Goal: Task Accomplishment & Management: Manage account settings

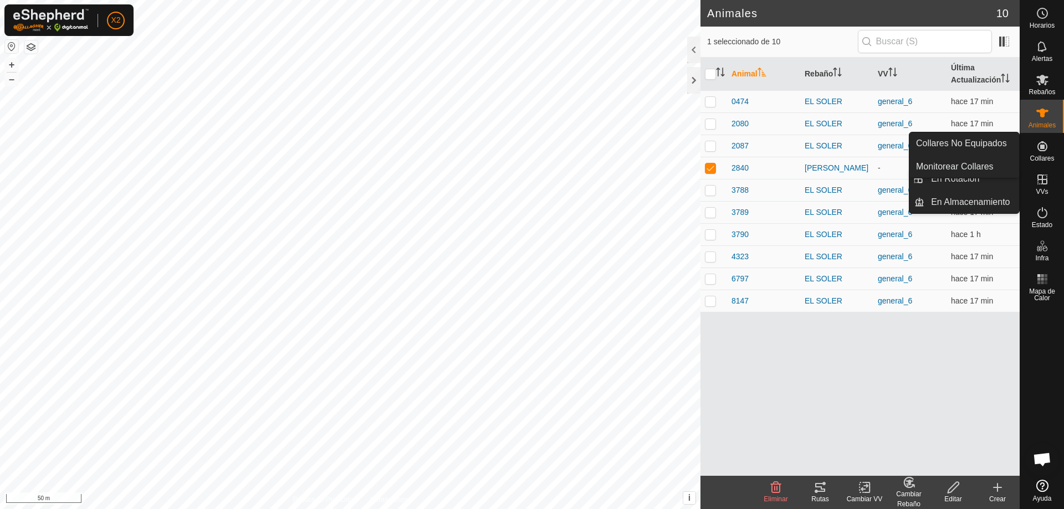
click at [1044, 145] on icon at bounding box center [1043, 146] width 10 height 10
drag, startPoint x: 1054, startPoint y: 139, endPoint x: 1046, endPoint y: 150, distance: 14.0
click at [1047, 150] on icon at bounding box center [1042, 146] width 13 height 13
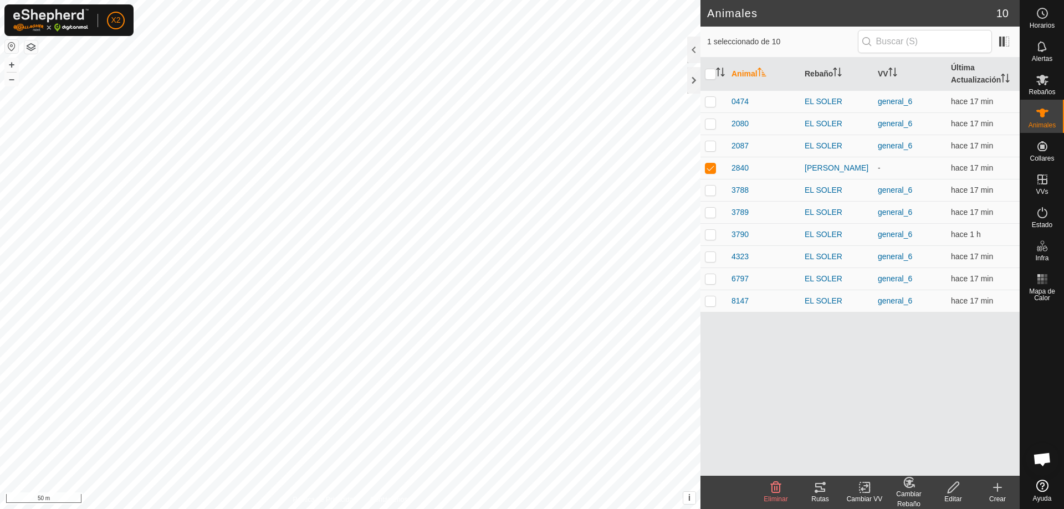
click at [864, 487] on icon at bounding box center [865, 487] width 14 height 13
click at [976, 416] on div "Animal Rebaño VV Última Actualización 0474 EL SOLER general_6 hace 17 min 2080 …" at bounding box center [860, 267] width 319 height 419
click at [1044, 116] on icon at bounding box center [1043, 113] width 12 height 9
click at [913, 497] on div "Cambiar Rebaño" at bounding box center [909, 499] width 44 height 20
drag, startPoint x: 933, startPoint y: 387, endPoint x: 922, endPoint y: 407, distance: 22.8
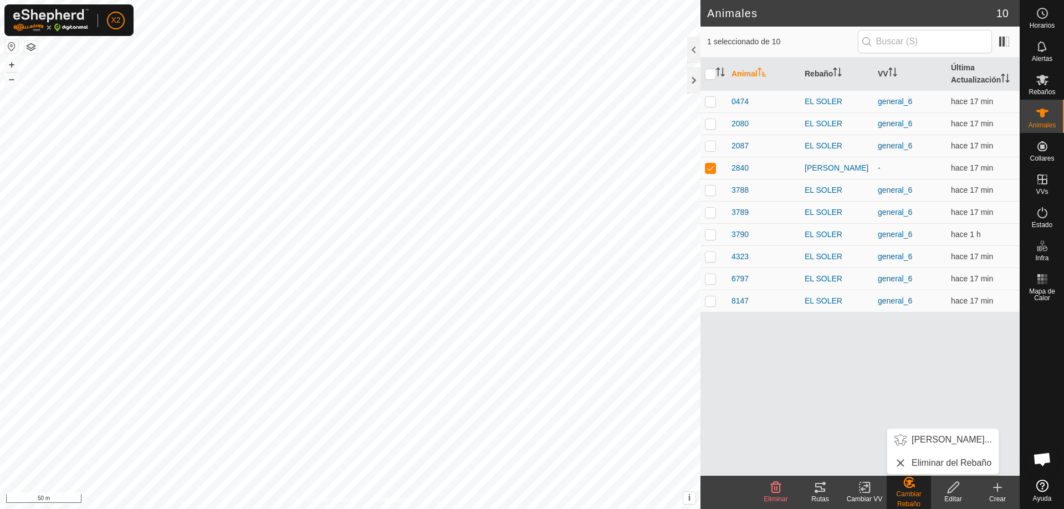
click at [933, 387] on div "Animal Rebaño VV Última Actualización 0474 EL SOLER general_6 hace 17 min 2080 …" at bounding box center [860, 267] width 319 height 419
click at [869, 492] on icon at bounding box center [865, 487] width 14 height 13
drag, startPoint x: 788, startPoint y: 405, endPoint x: 809, endPoint y: 475, distance: 73.0
click at [788, 407] on div "Animal Rebaño VV Última Actualización 0474 EL SOLER general_6 hace 17 min 2080 …" at bounding box center [860, 267] width 319 height 419
click at [862, 492] on icon at bounding box center [865, 487] width 14 height 13
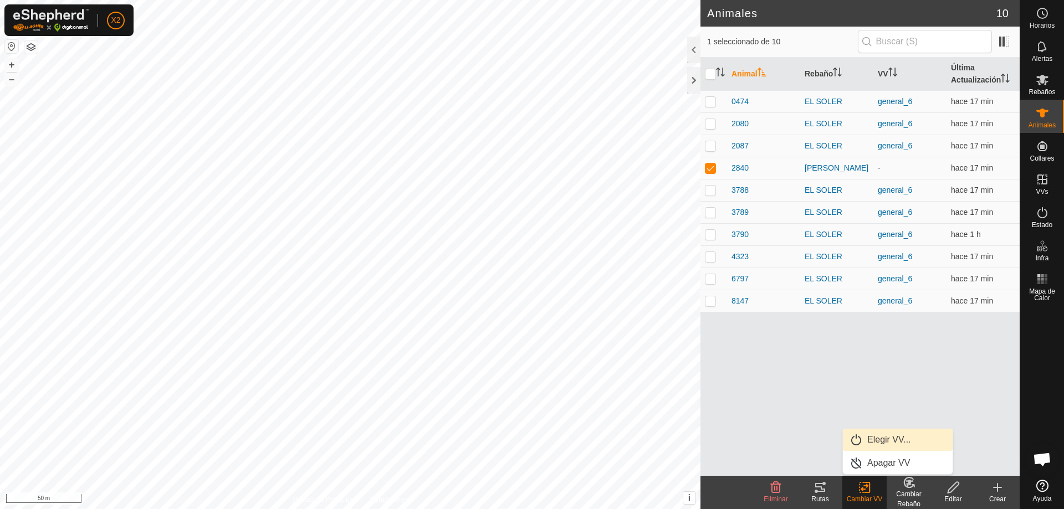
click at [874, 440] on link "Elegir VV..." at bounding box center [898, 440] width 110 height 22
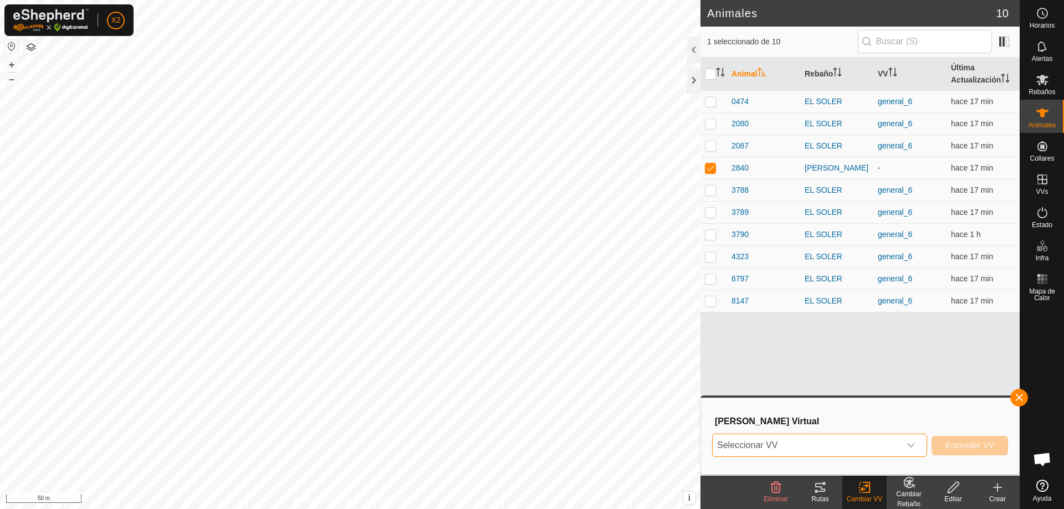
click at [881, 442] on span "Seleccionar VV" at bounding box center [806, 446] width 187 height 22
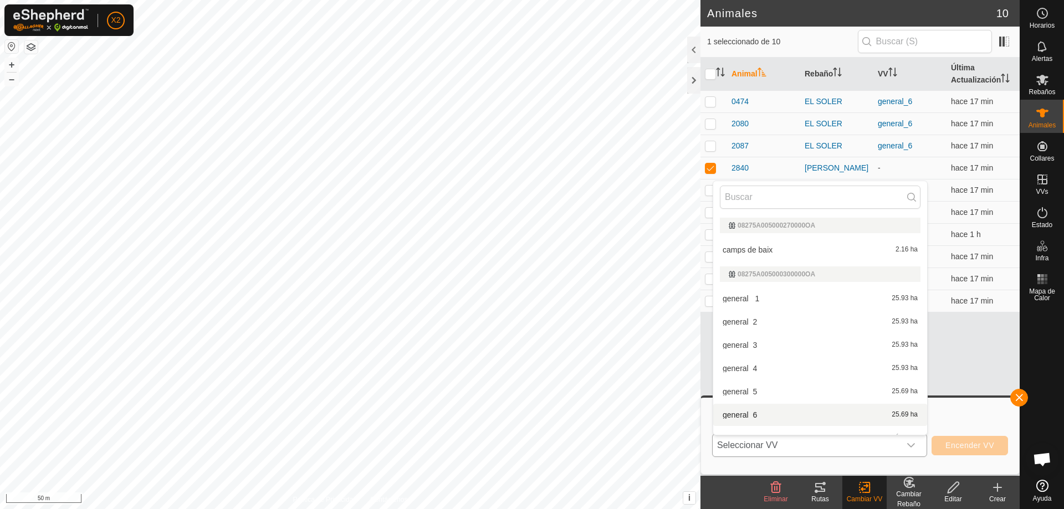
click at [756, 417] on li "general_6 25.69 ha" at bounding box center [820, 415] width 214 height 22
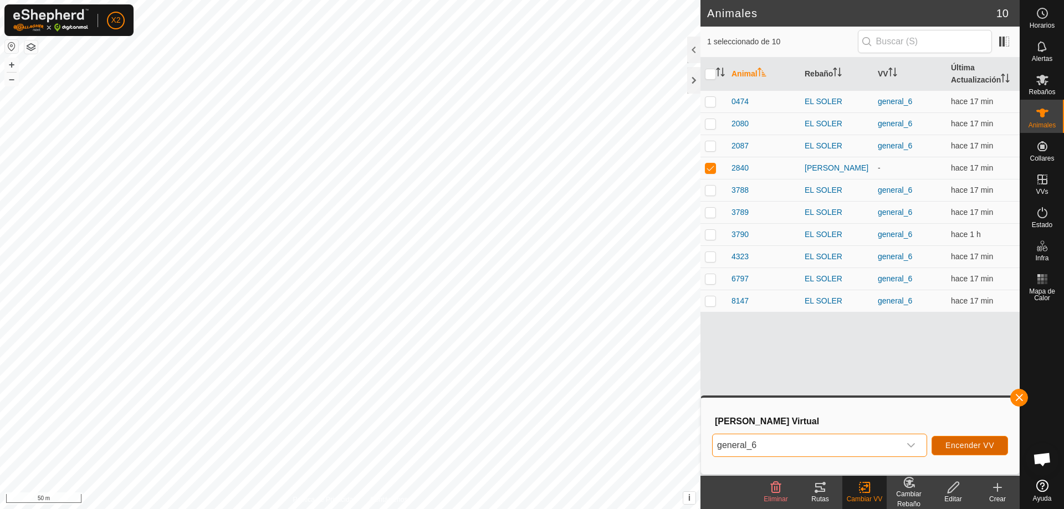
click at [971, 445] on span "Encender VV" at bounding box center [970, 445] width 49 height 9
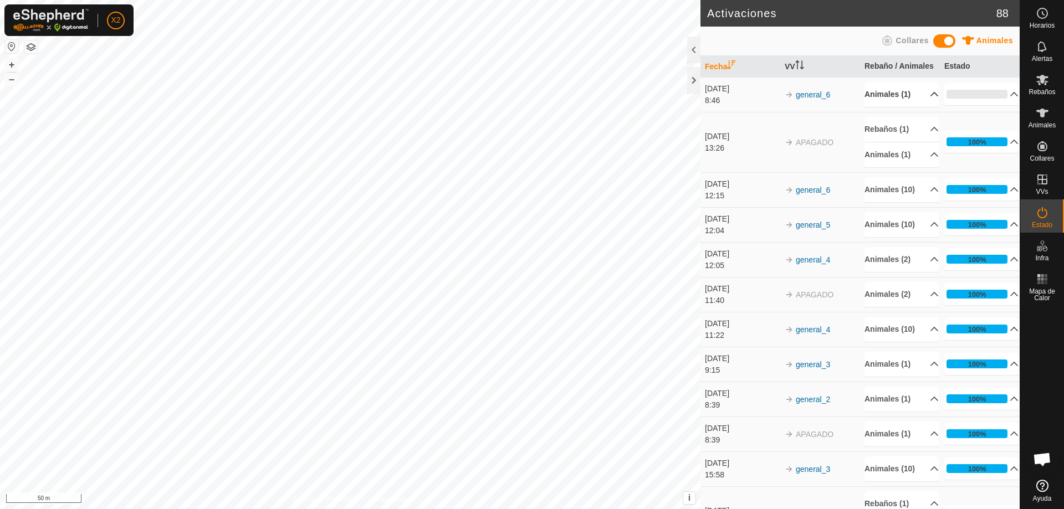
click at [922, 103] on p-accordion-header "Animales (1)" at bounding box center [902, 94] width 74 height 25
click at [696, 59] on div at bounding box center [693, 50] width 13 height 27
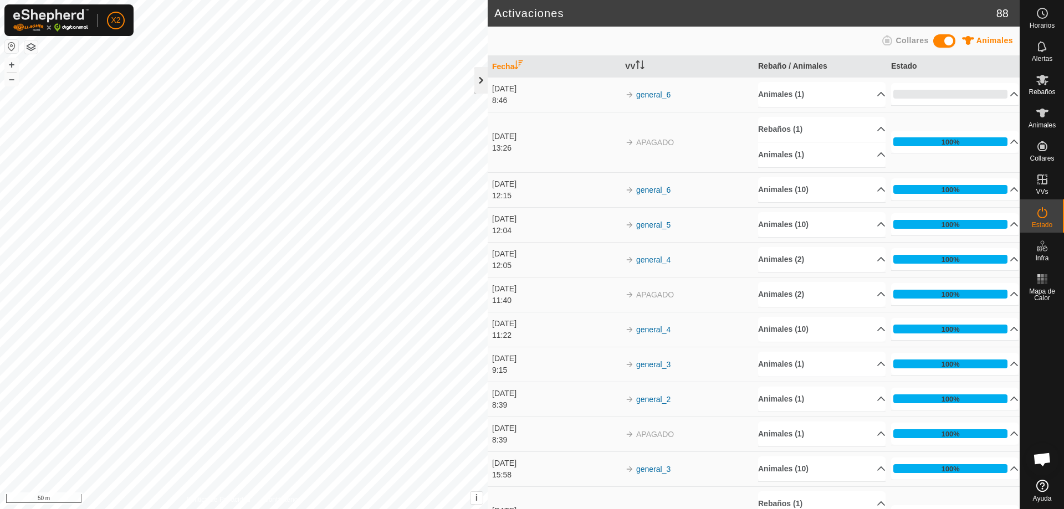
click at [480, 79] on div at bounding box center [481, 80] width 13 height 27
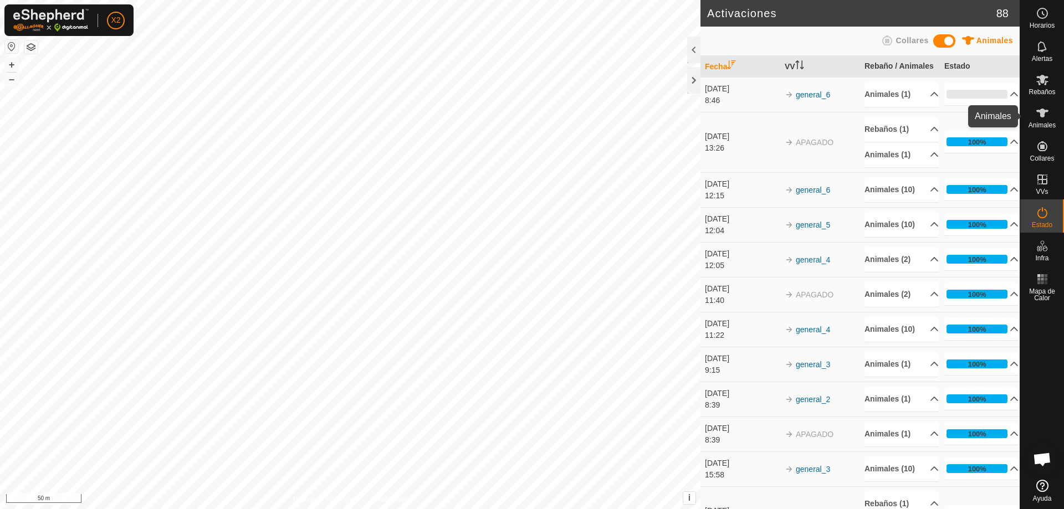
click at [1044, 118] on icon at bounding box center [1042, 112] width 13 height 13
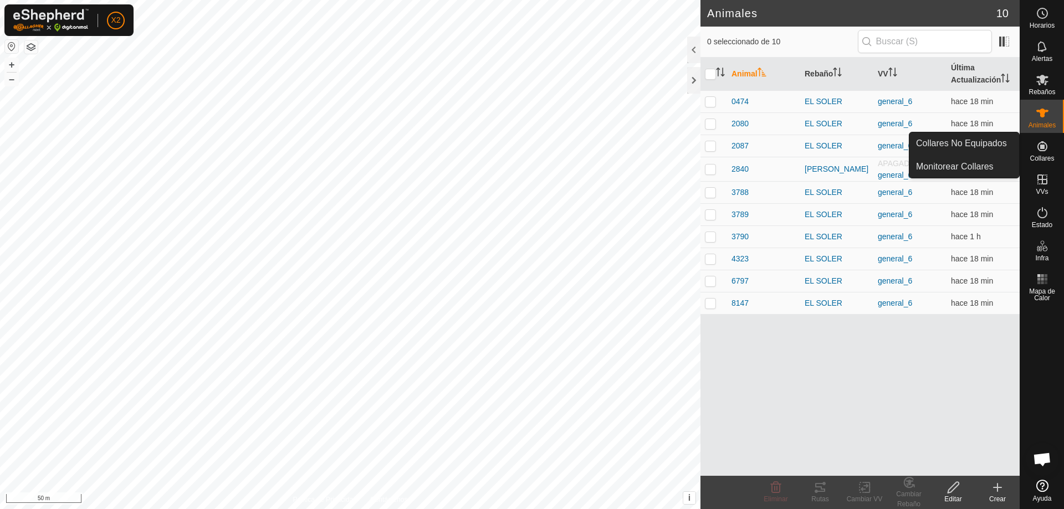
click at [1045, 153] on es-neckbands-svg-icon at bounding box center [1043, 146] width 20 height 18
click at [1042, 157] on span "Collares" at bounding box center [1042, 158] width 24 height 7
click at [988, 143] on link "Collares No Equipados" at bounding box center [965, 143] width 110 height 22
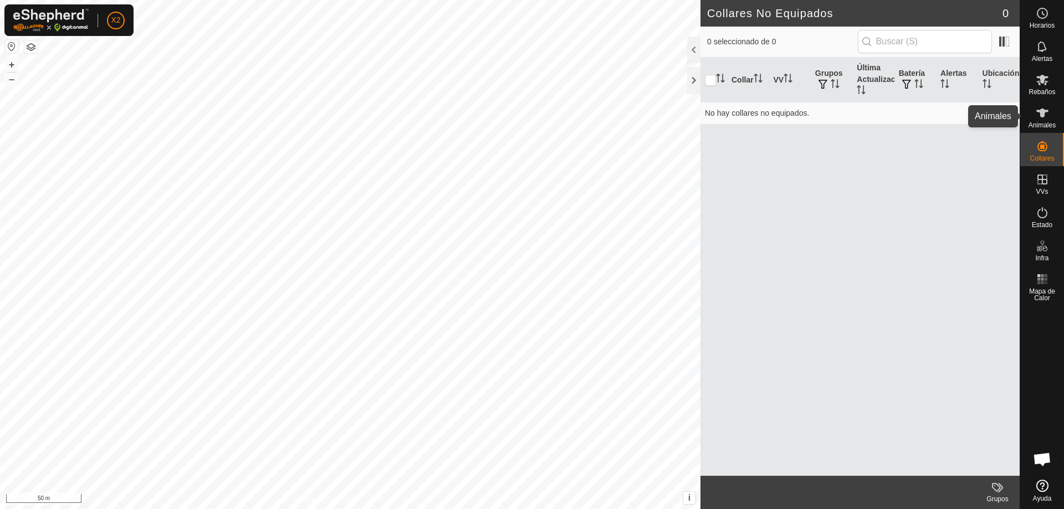
click at [1046, 116] on icon at bounding box center [1042, 112] width 13 height 13
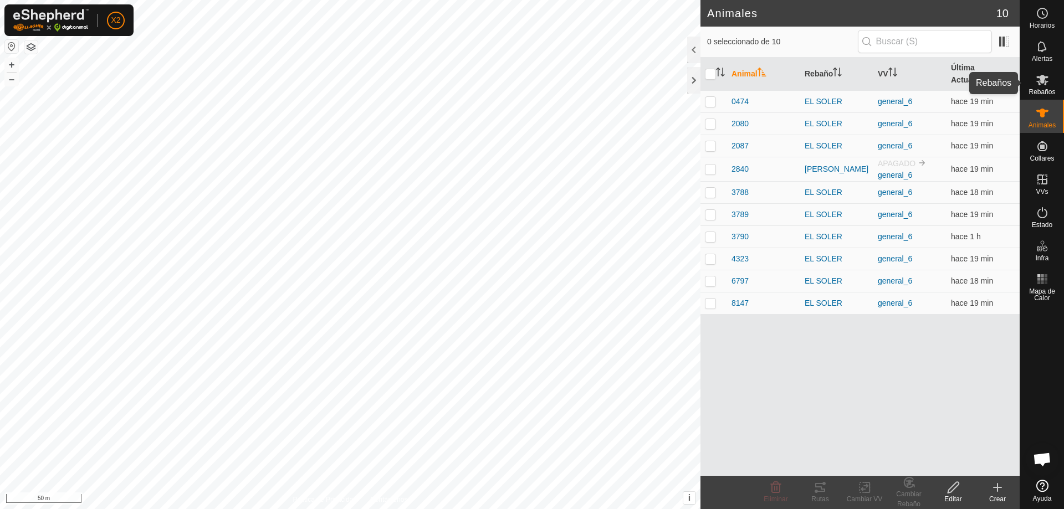
click at [1037, 88] on es-mob-svg-icon at bounding box center [1043, 80] width 20 height 18
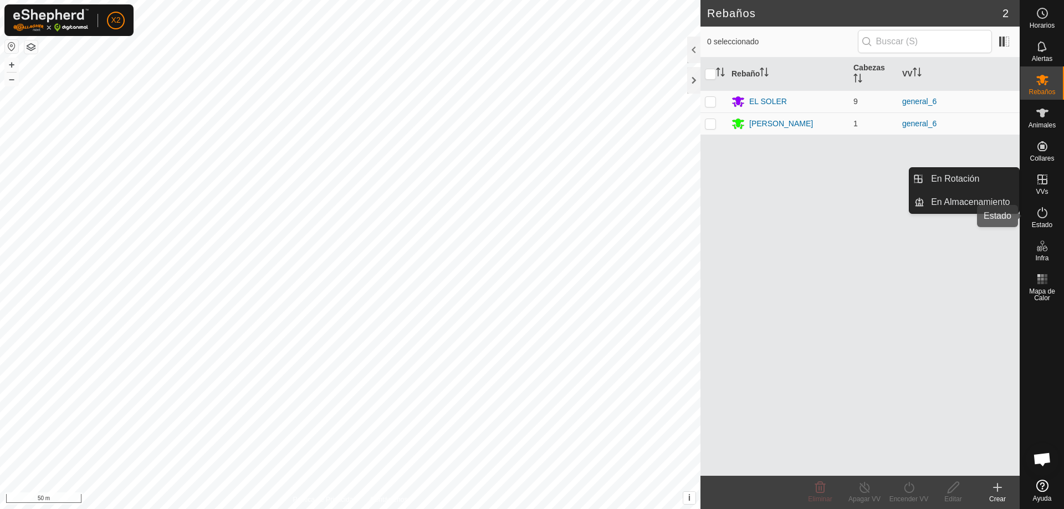
click at [1046, 208] on icon at bounding box center [1042, 212] width 13 height 13
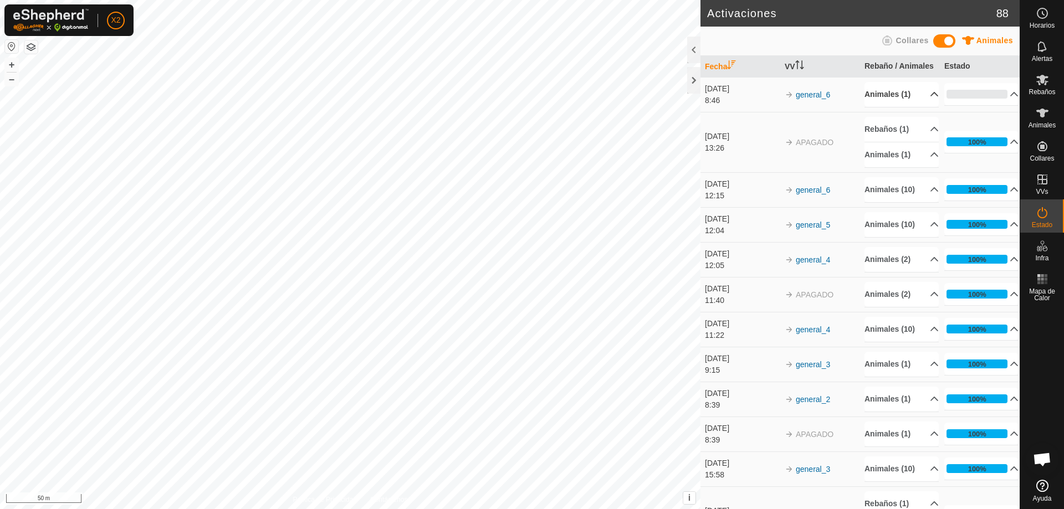
click at [911, 102] on p-accordion-header "Animales (1)" at bounding box center [902, 94] width 74 height 25
click at [1041, 111] on icon at bounding box center [1043, 113] width 12 height 9
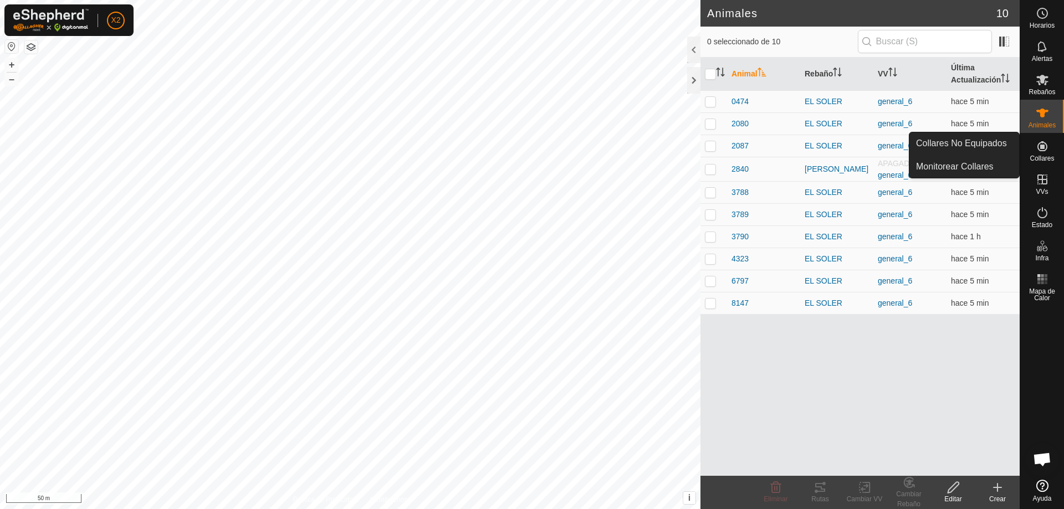
click at [1041, 152] on icon at bounding box center [1042, 146] width 13 height 13
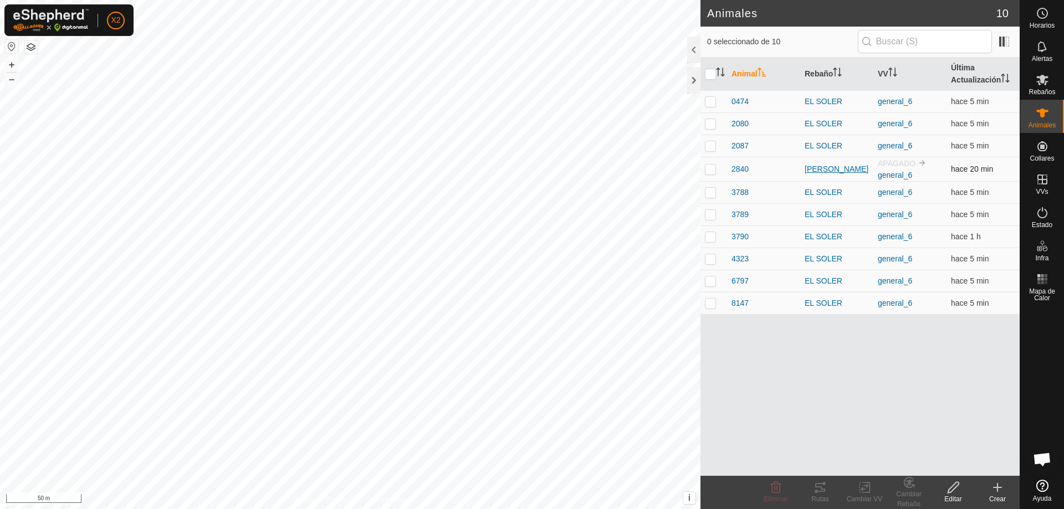
click at [830, 165] on div "[PERSON_NAME]" at bounding box center [837, 170] width 64 height 12
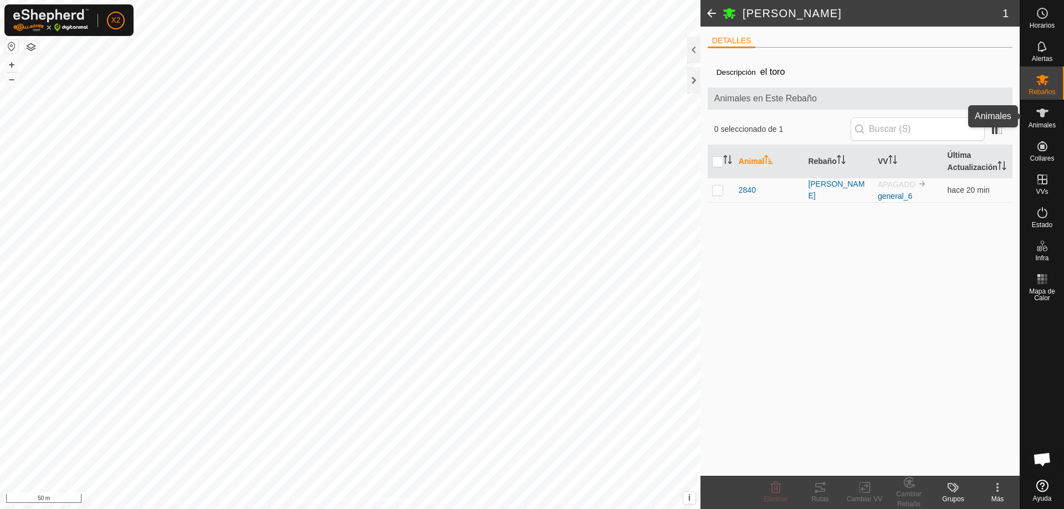
click at [1042, 121] on es-animals-svg-icon at bounding box center [1043, 113] width 20 height 18
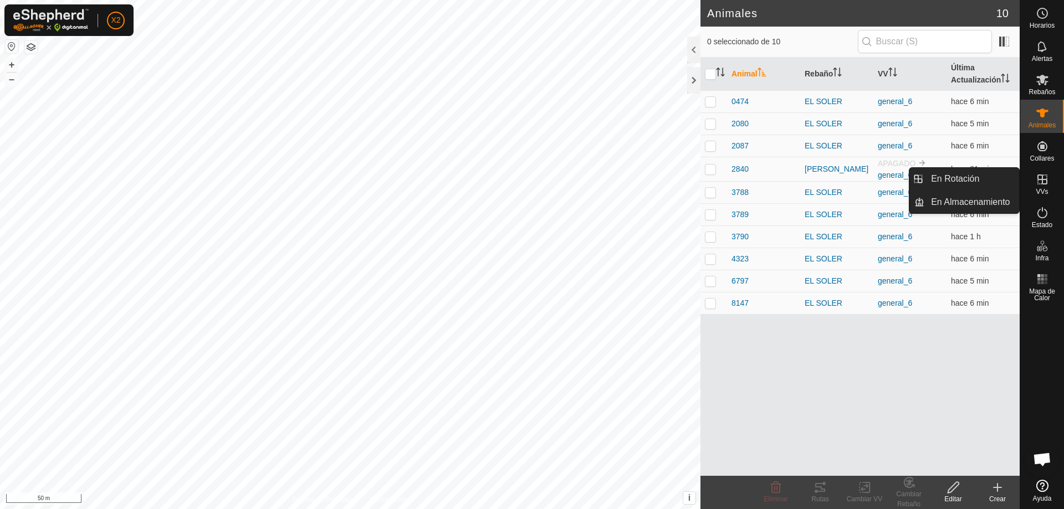
click at [1043, 188] on span "VVs" at bounding box center [1042, 191] width 12 height 7
click at [1043, 181] on icon at bounding box center [1042, 179] width 13 height 13
click at [1038, 217] on icon at bounding box center [1042, 212] width 13 height 13
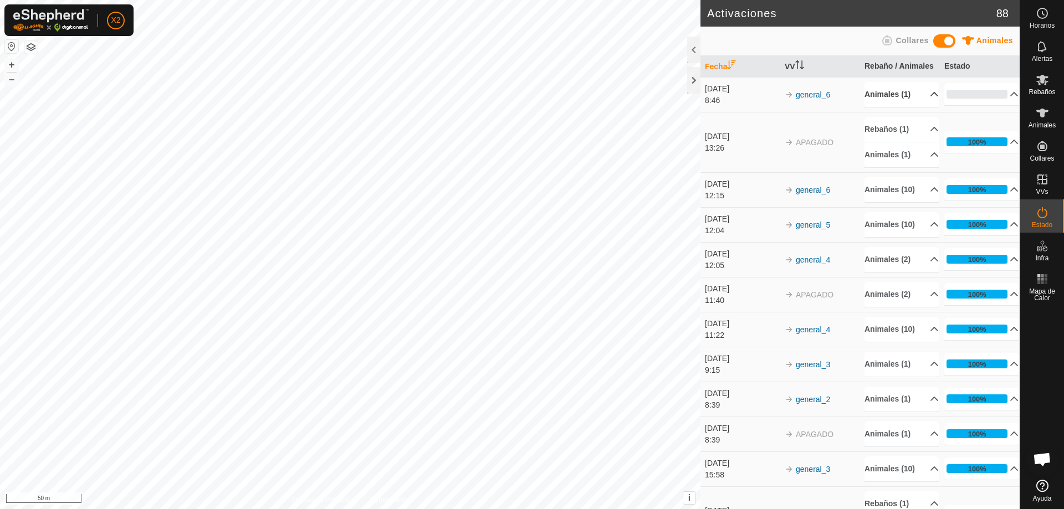
click at [916, 104] on p-accordion-header "Animales (1)" at bounding box center [902, 94] width 74 height 25
click at [919, 164] on p-accordion-header "Animales (1)" at bounding box center [902, 154] width 74 height 25
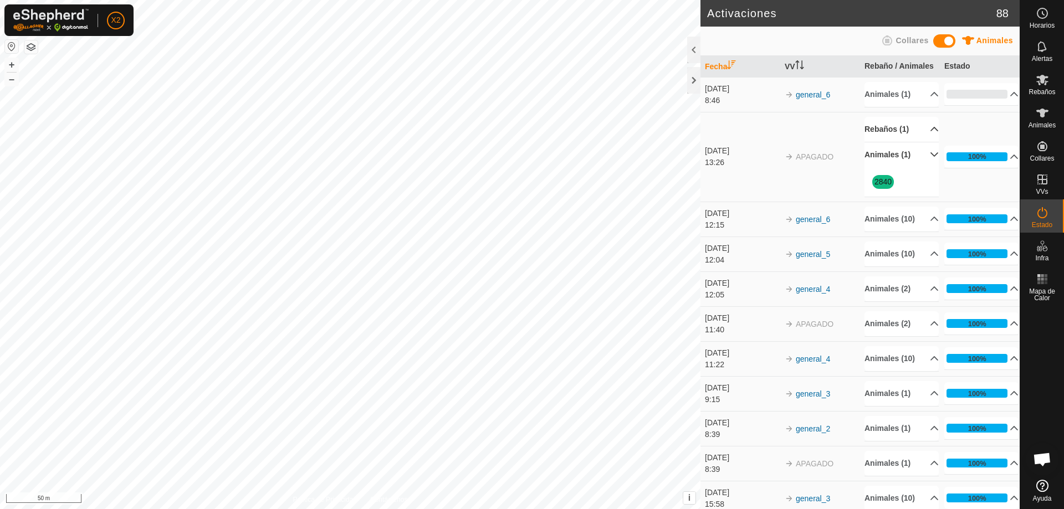
click at [921, 139] on p-accordion-header "Rebaños (1)" at bounding box center [902, 129] width 74 height 25
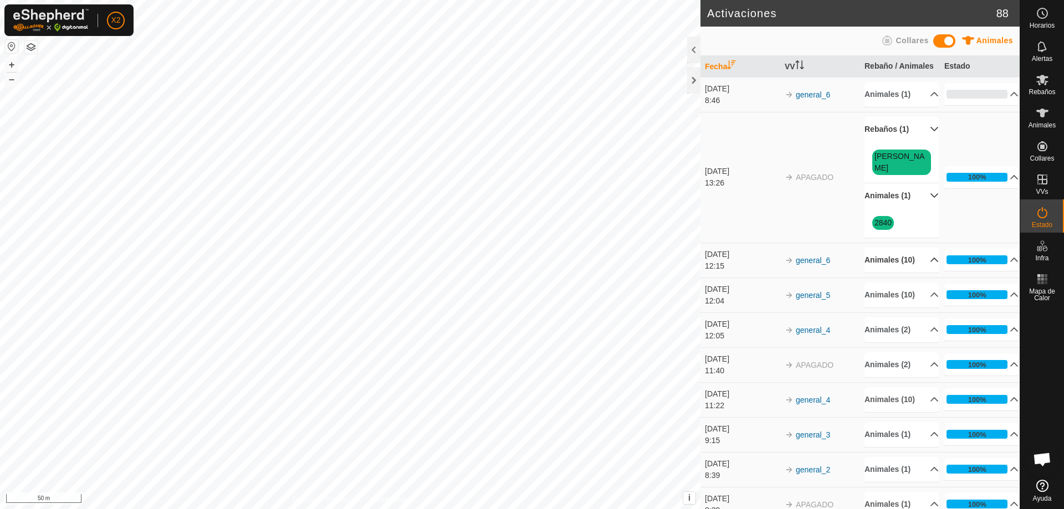
click at [922, 268] on p-accordion-header "Animales (10)" at bounding box center [902, 260] width 74 height 25
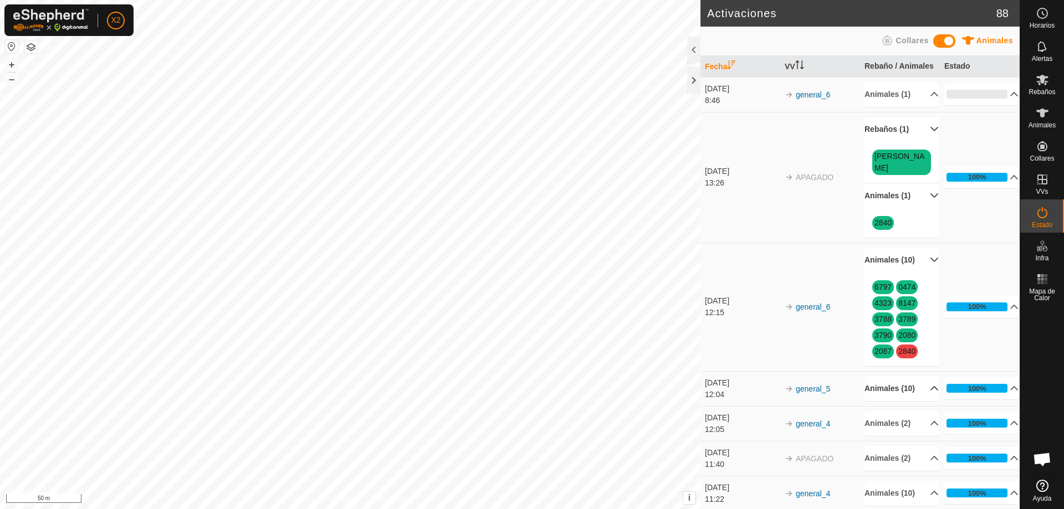
click at [919, 401] on p-accordion-header "Animales (10)" at bounding box center [902, 388] width 74 height 25
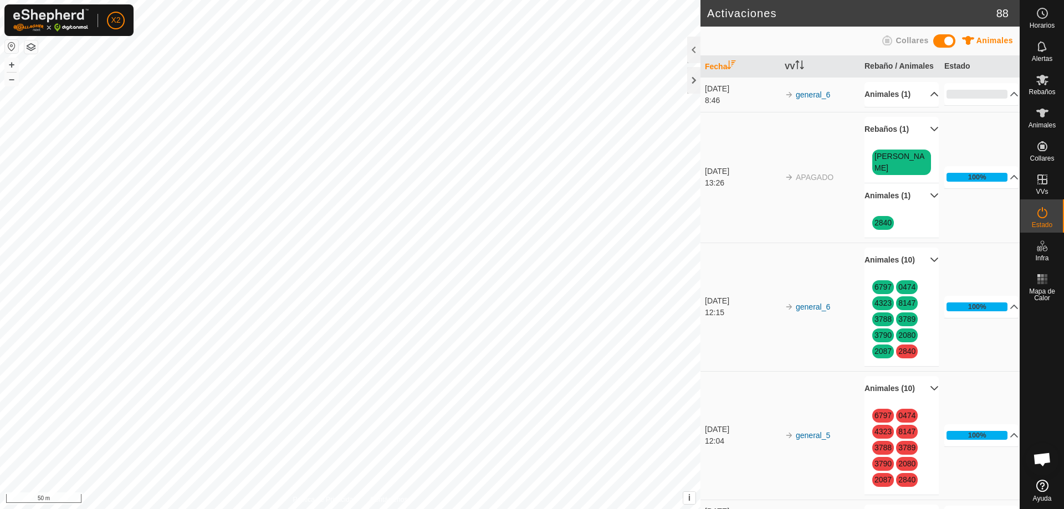
click at [919, 102] on p-accordion-header "Animales (1)" at bounding box center [902, 94] width 74 height 25
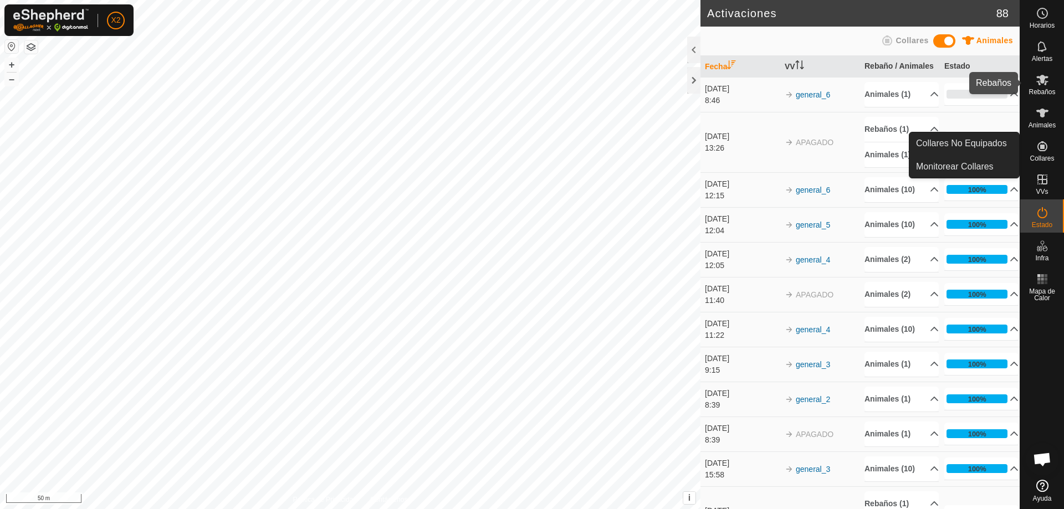
click at [1034, 79] on es-mob-svg-icon at bounding box center [1043, 80] width 20 height 18
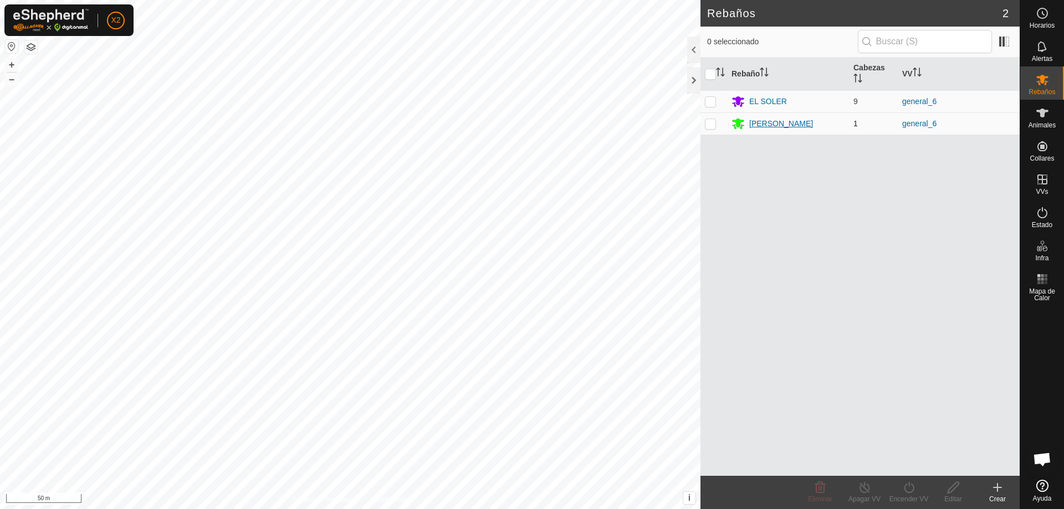
click at [758, 126] on div "[PERSON_NAME]" at bounding box center [781, 124] width 64 height 12
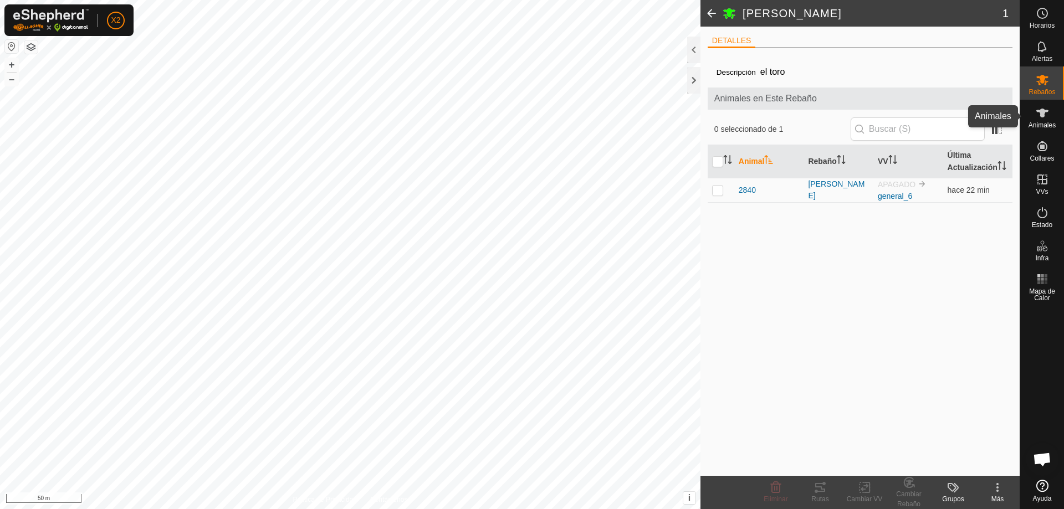
click at [1038, 118] on icon at bounding box center [1042, 112] width 13 height 13
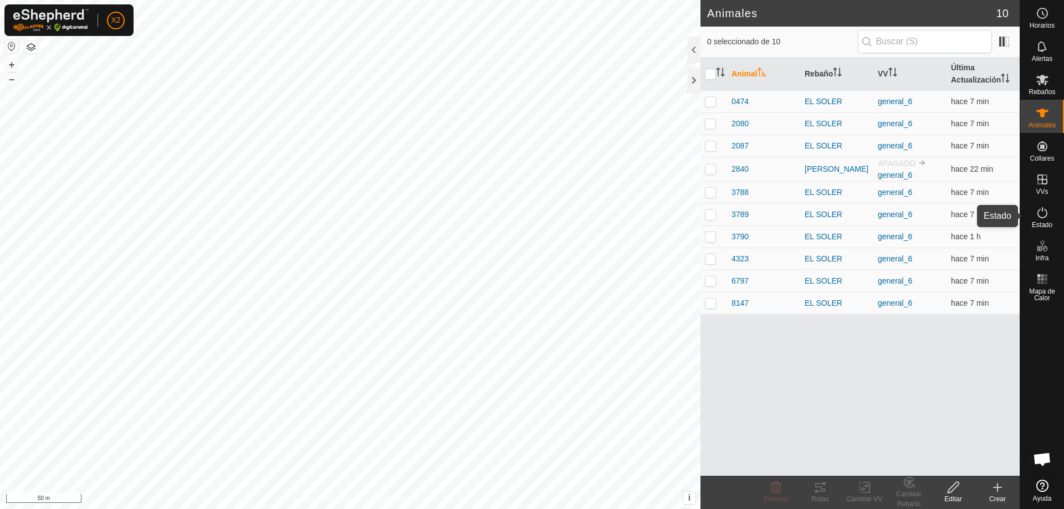
click at [1044, 220] on es-activation-svg-icon at bounding box center [1043, 213] width 20 height 18
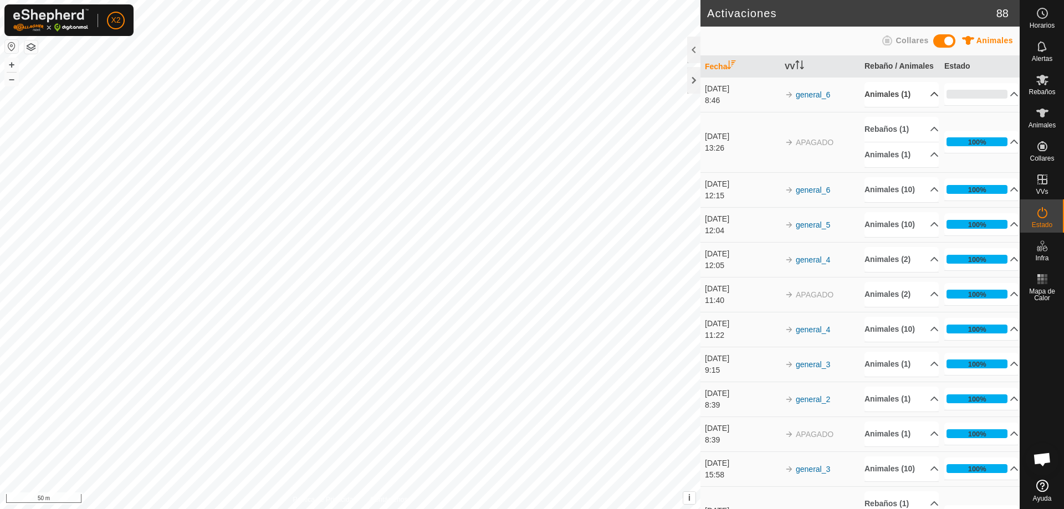
click at [920, 106] on p-accordion-header "Animales (1)" at bounding box center [902, 94] width 74 height 25
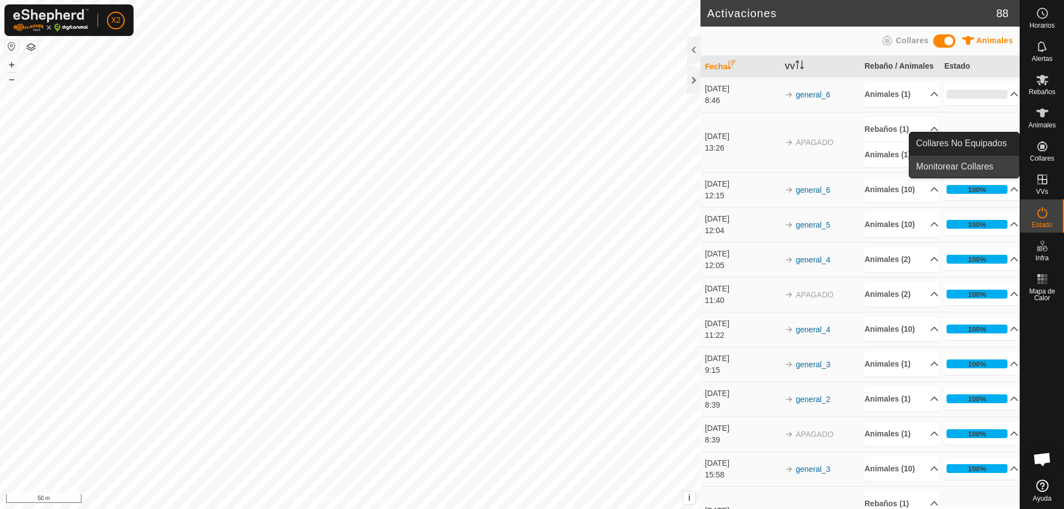
drag, startPoint x: 998, startPoint y: 162, endPoint x: 973, endPoint y: 162, distance: 25.0
click at [973, 162] on link "Monitorear Collares" at bounding box center [965, 167] width 110 height 22
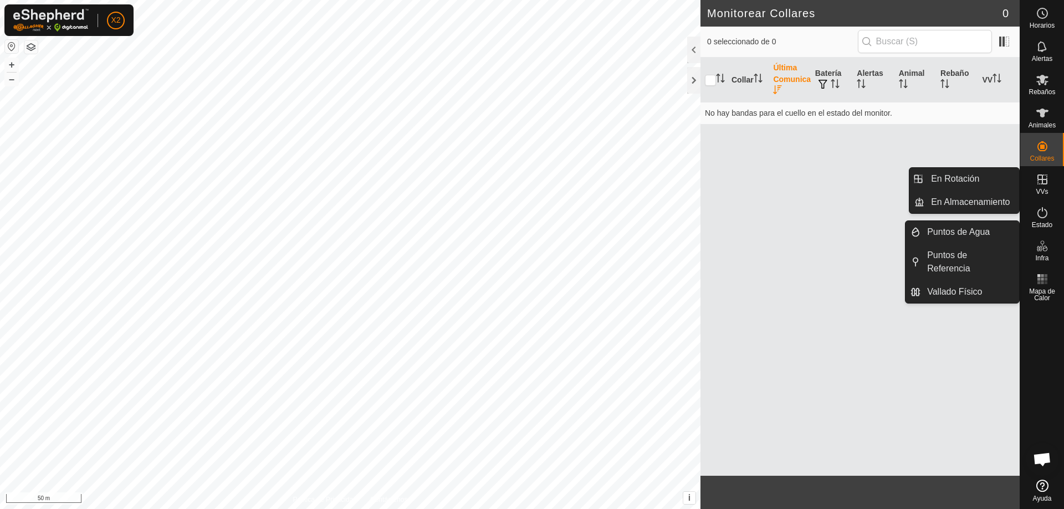
click at [1039, 183] on icon at bounding box center [1042, 179] width 13 height 13
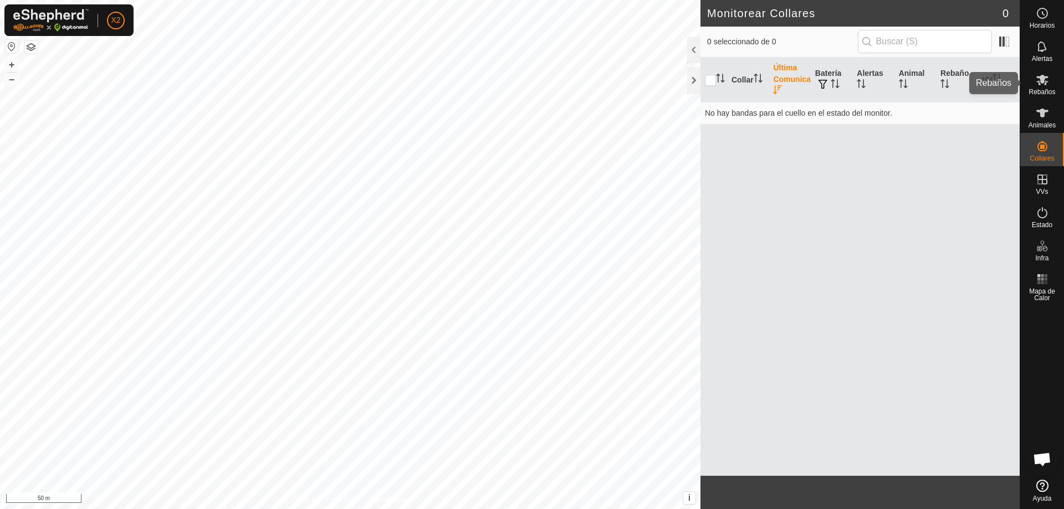
click at [1045, 97] on div "Rebaños" at bounding box center [1043, 83] width 44 height 33
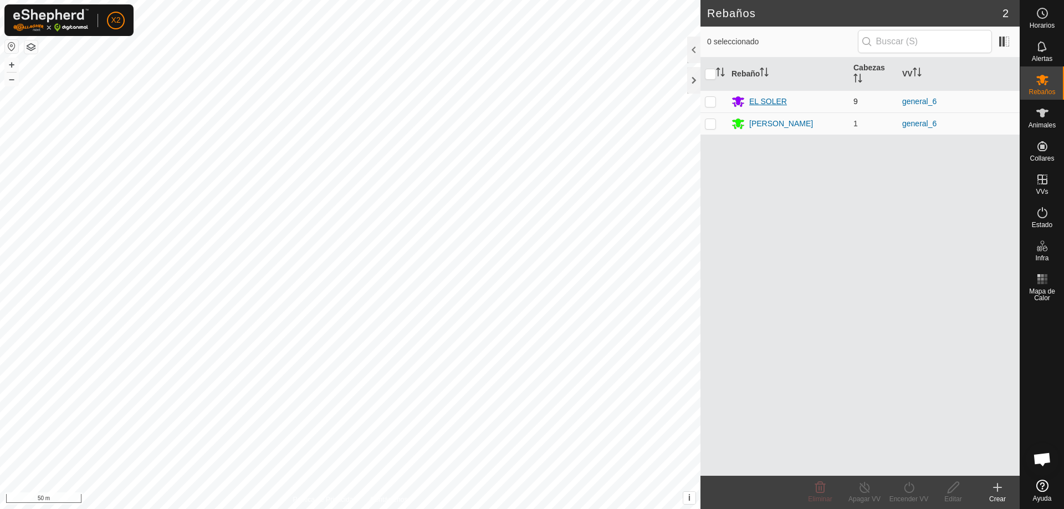
click at [766, 104] on div "EL SOLER" at bounding box center [768, 102] width 38 height 12
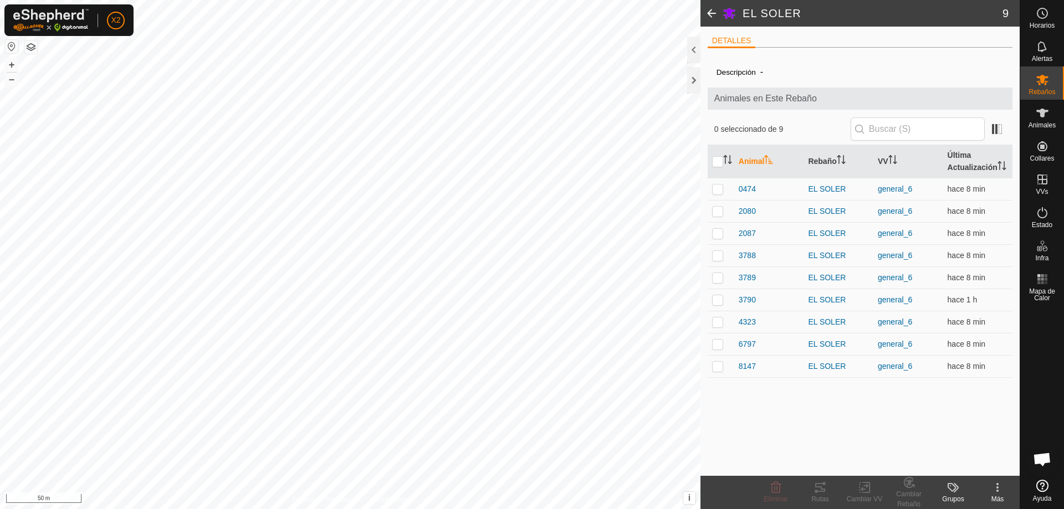
click at [708, 14] on span at bounding box center [712, 13] width 22 height 27
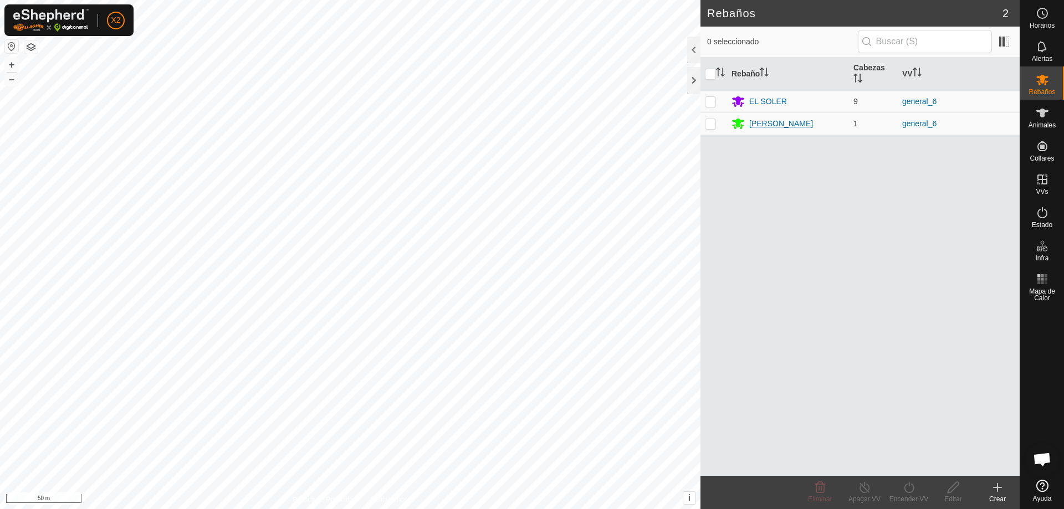
click at [761, 126] on div "[PERSON_NAME]" at bounding box center [781, 124] width 64 height 12
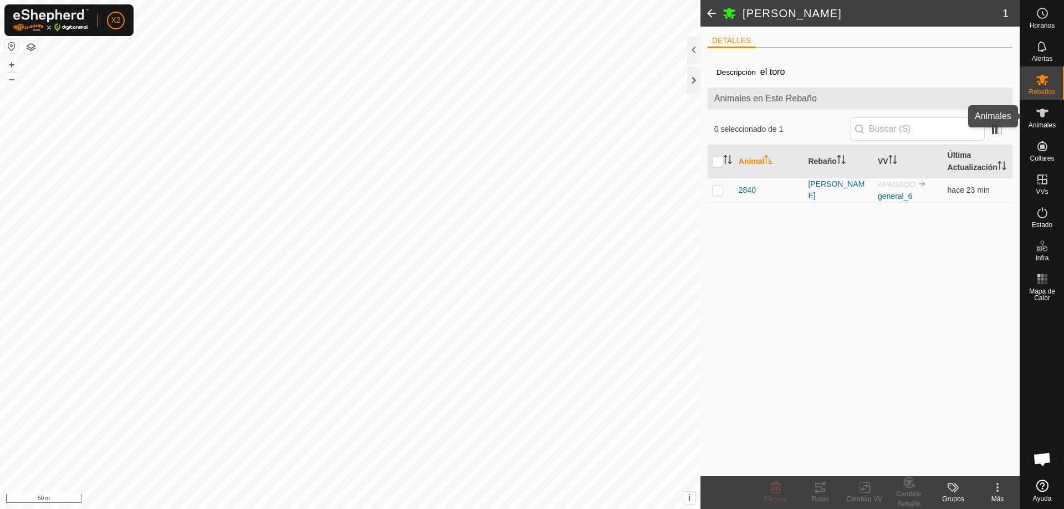
click at [1050, 112] on es-animals-svg-icon at bounding box center [1043, 113] width 20 height 18
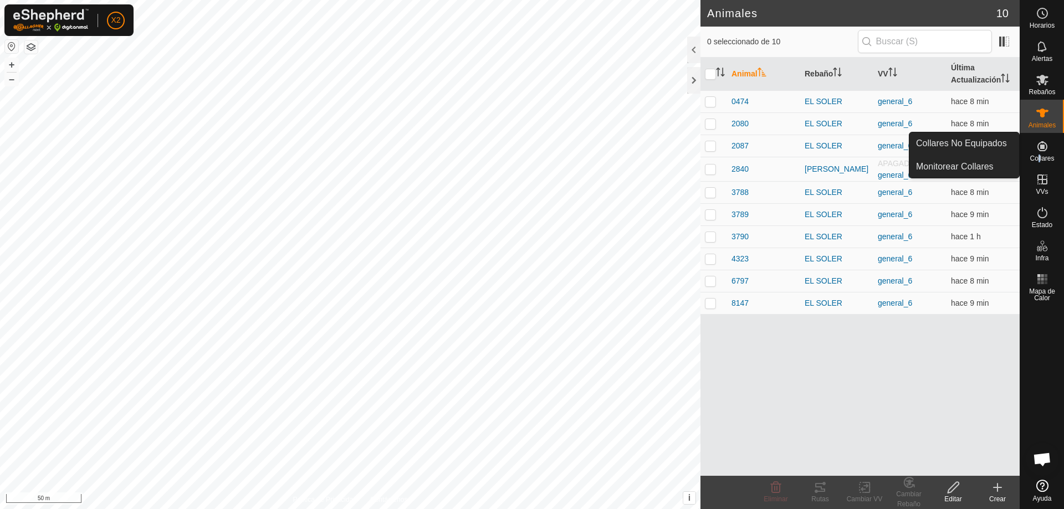
click at [1041, 157] on span "Collares" at bounding box center [1042, 158] width 24 height 7
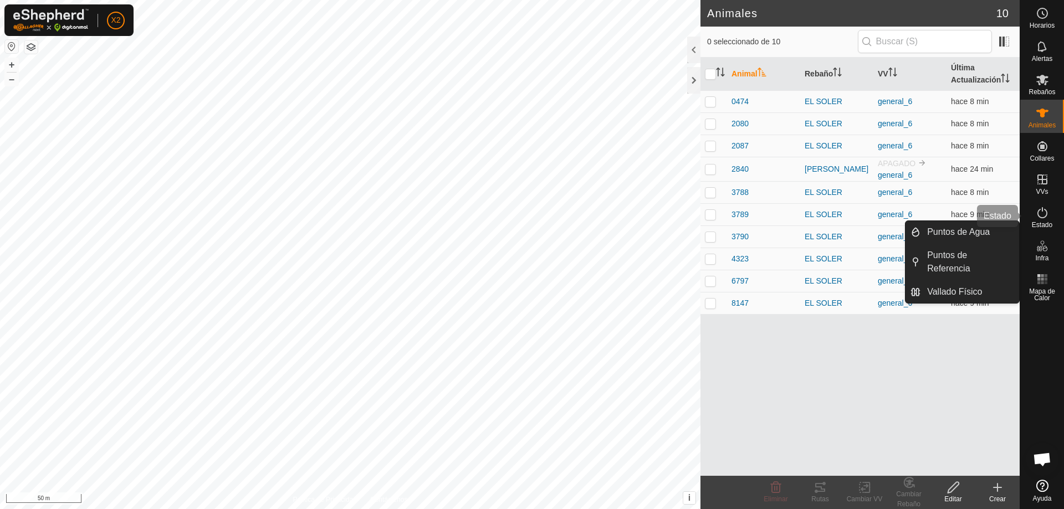
click at [1044, 219] on es-activation-svg-icon at bounding box center [1043, 213] width 20 height 18
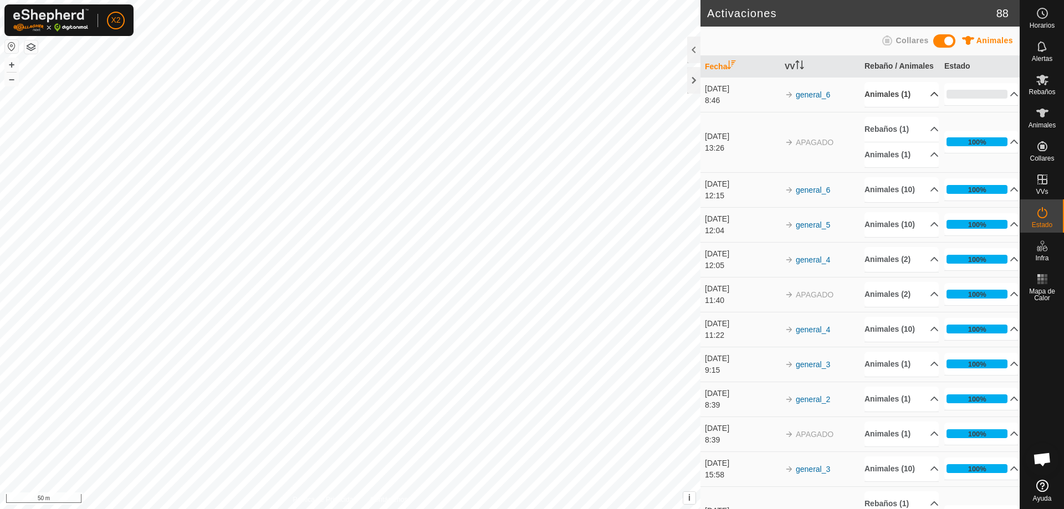
click at [925, 104] on p-accordion-header "Animales (1)" at bounding box center [902, 94] width 74 height 25
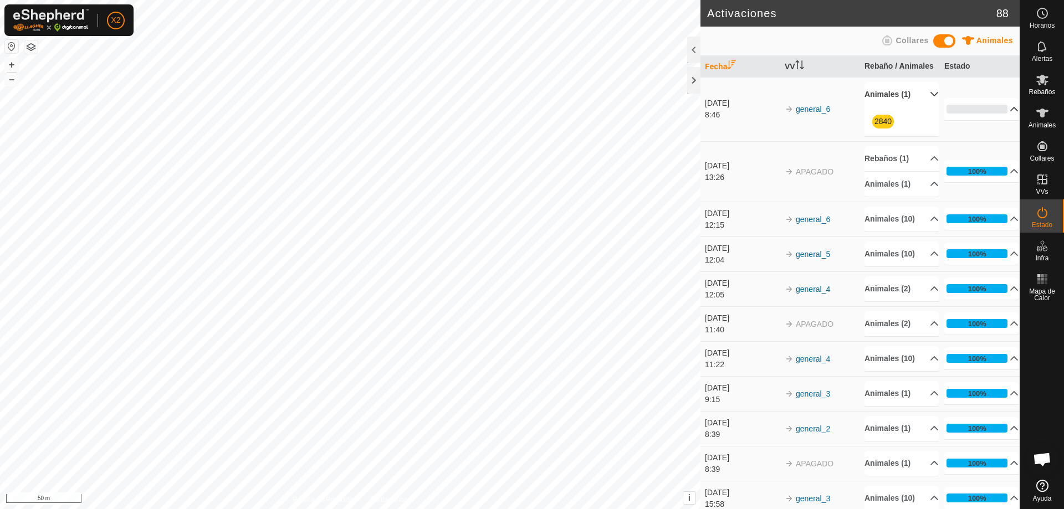
click at [999, 120] on p-accordion-header "0%" at bounding box center [982, 109] width 74 height 22
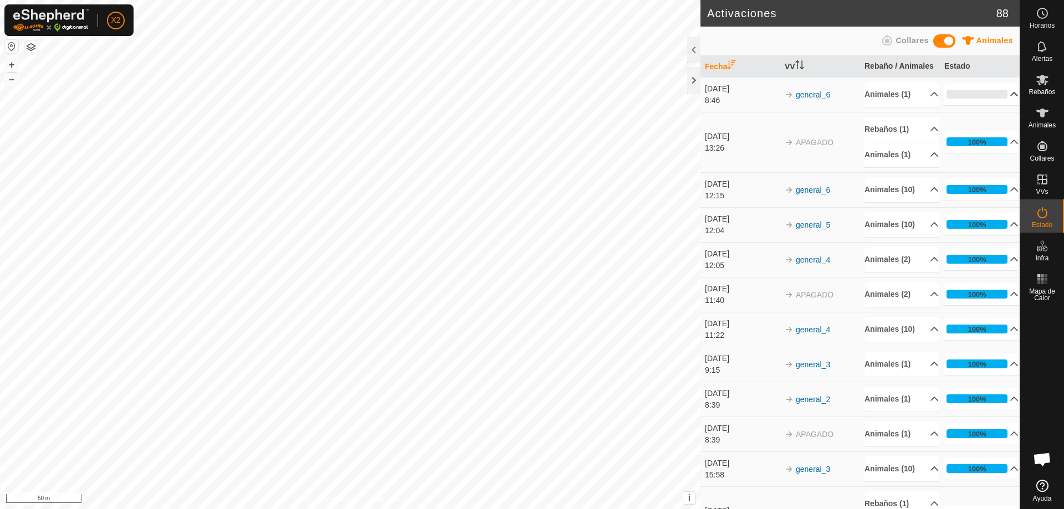
click at [998, 105] on p-accordion-header "0%" at bounding box center [982, 94] width 74 height 22
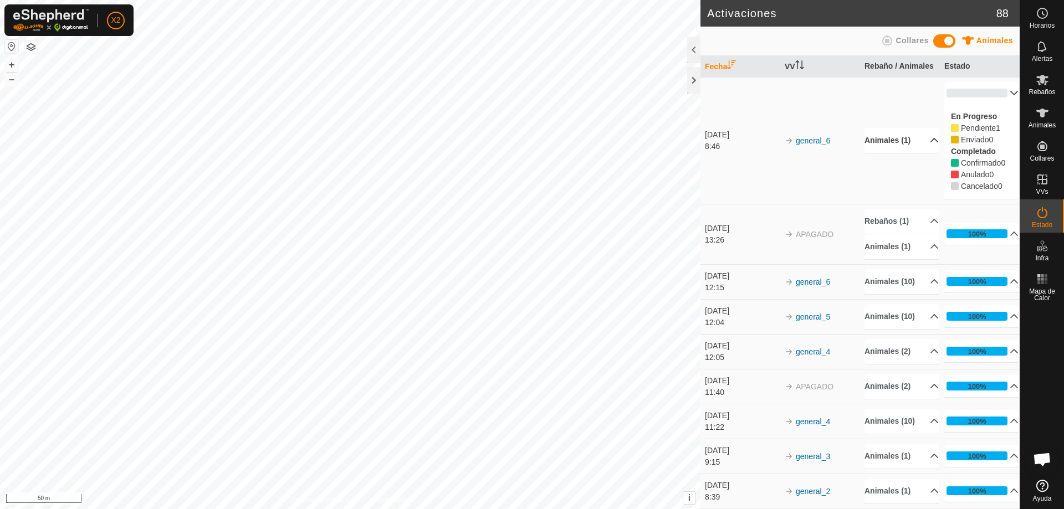
click at [924, 150] on p-accordion-header "Animales (1)" at bounding box center [902, 140] width 74 height 25
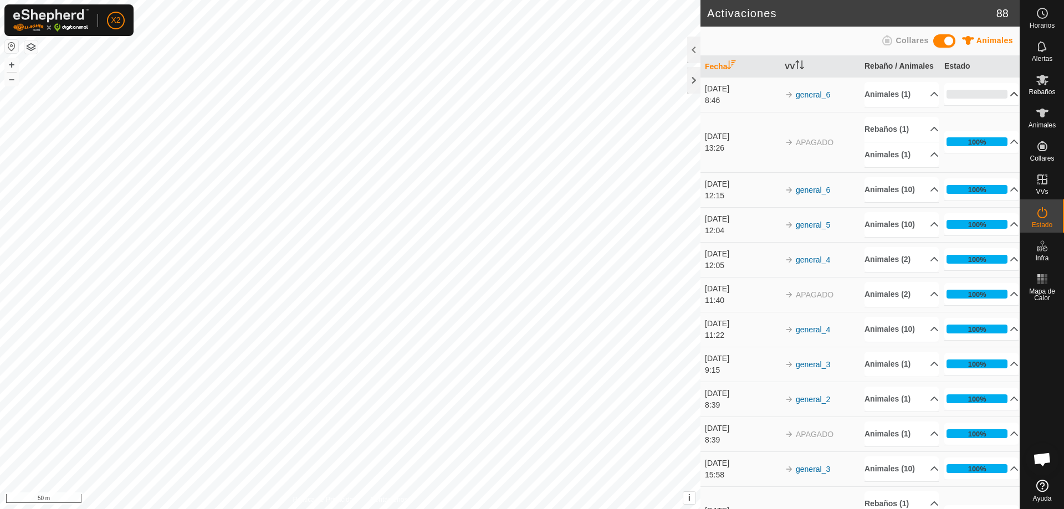
click at [998, 105] on p-accordion-header "0%" at bounding box center [982, 94] width 74 height 22
click at [916, 103] on p-accordion-header "Animales (1)" at bounding box center [902, 94] width 74 height 25
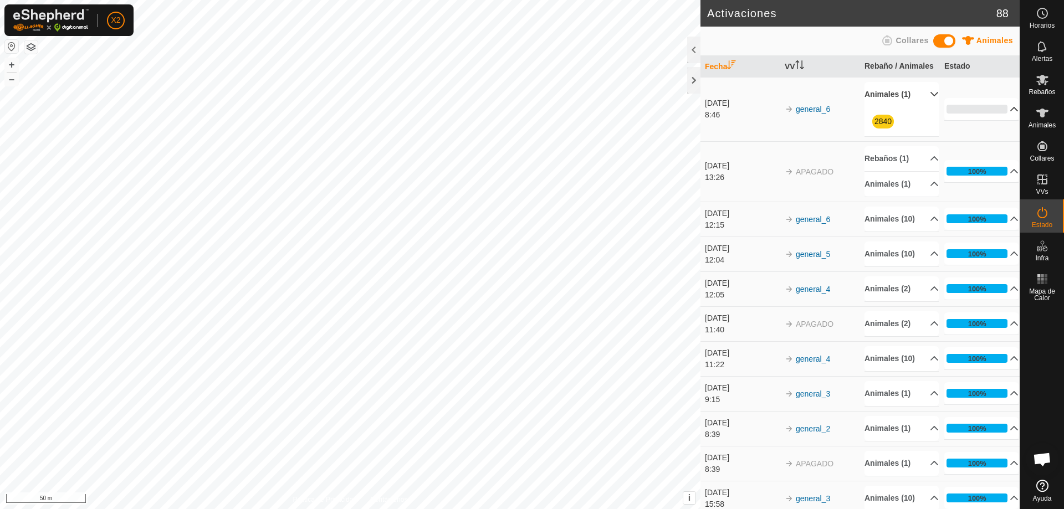
click at [999, 120] on p-accordion-header "0%" at bounding box center [982, 109] width 74 height 22
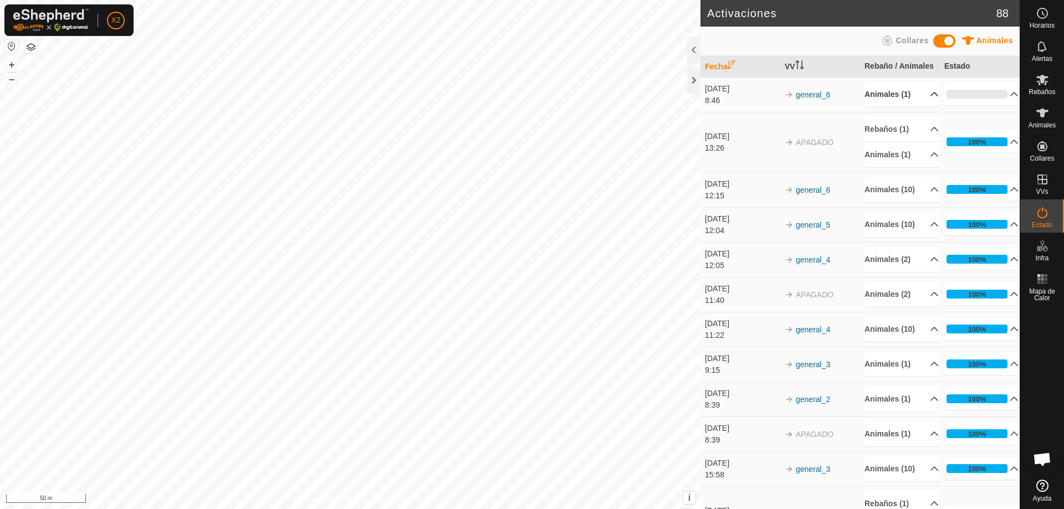
click at [926, 103] on p-accordion-header "Animales (1)" at bounding box center [902, 94] width 74 height 25
click at [999, 150] on p-accordion-header "100%" at bounding box center [982, 142] width 74 height 22
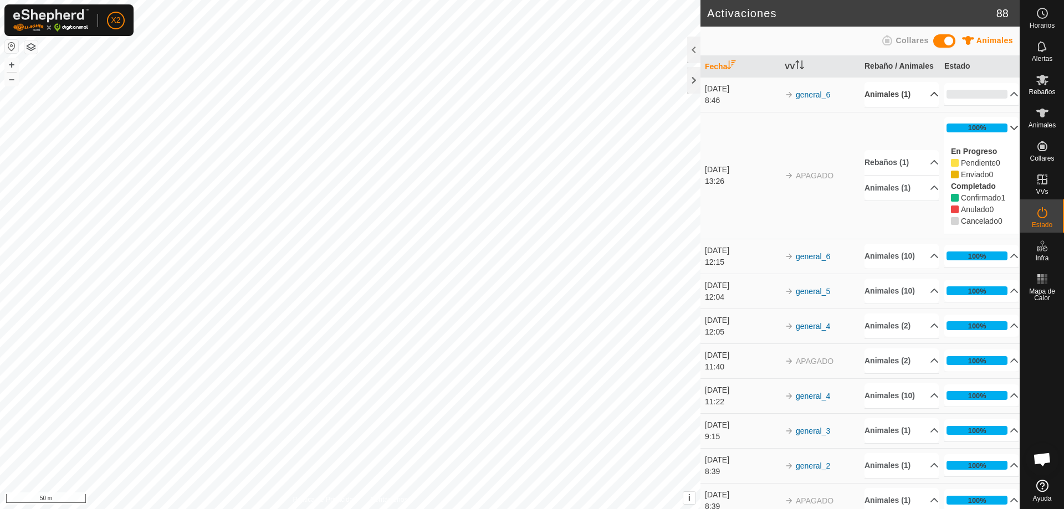
click at [914, 104] on p-accordion-header "Animales (1)" at bounding box center [902, 94] width 74 height 25
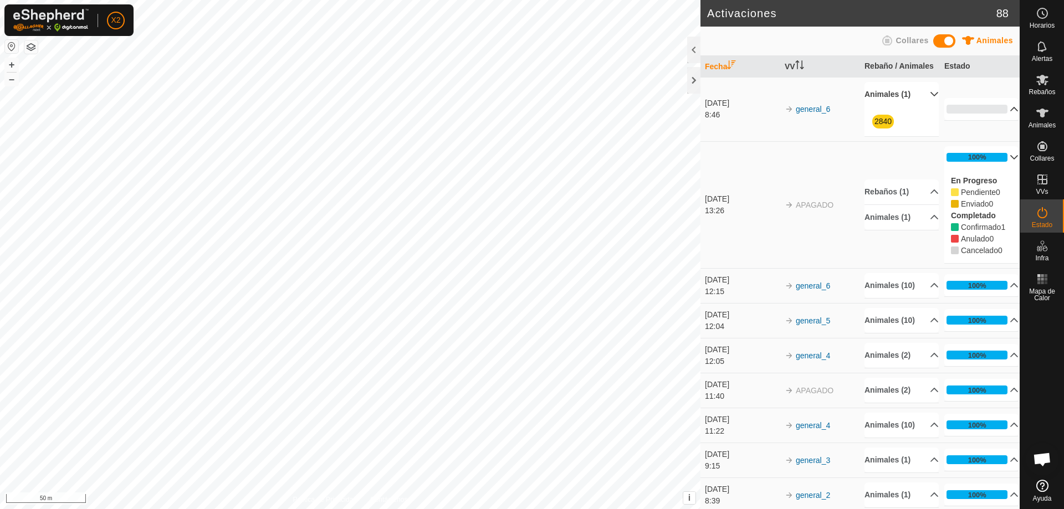
click at [998, 120] on p-accordion-header "0%" at bounding box center [982, 109] width 74 height 22
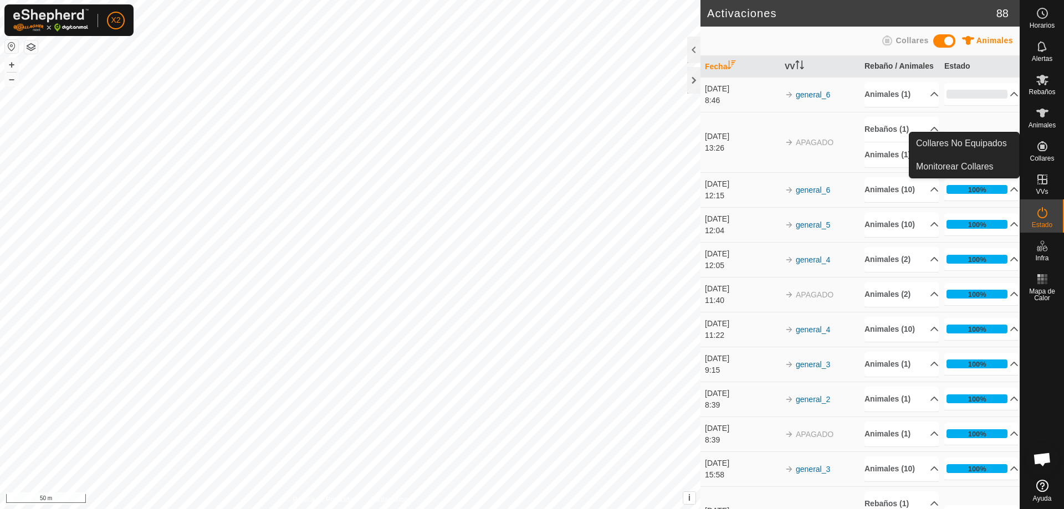
drag, startPoint x: 1050, startPoint y: 157, endPoint x: 1049, endPoint y: 143, distance: 13.9
click at [1049, 142] on es-neckbands-svg-icon at bounding box center [1043, 146] width 20 height 18
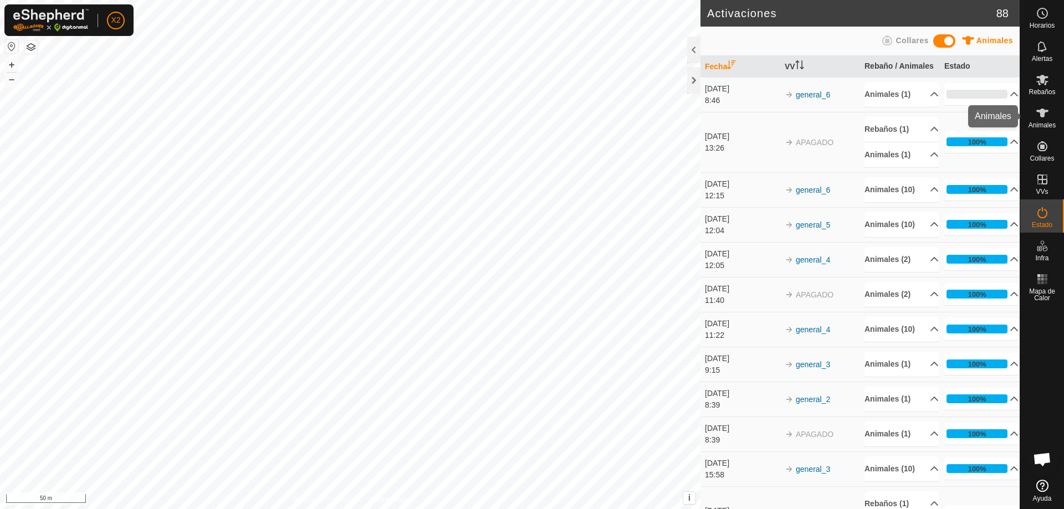
click at [1038, 122] on span "Animales" at bounding box center [1042, 125] width 27 height 7
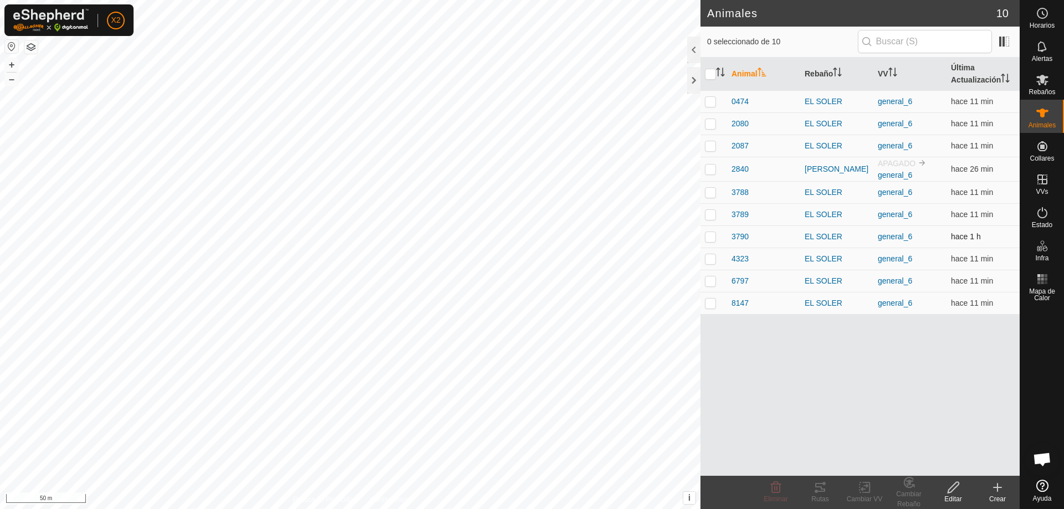
click at [713, 237] on p-checkbox at bounding box center [710, 236] width 11 height 9
click at [713, 238] on p-checkbox at bounding box center [710, 236] width 11 height 9
click at [706, 232] on p-tablecheckbox at bounding box center [710, 236] width 11 height 9
checkbox input "true"
click at [828, 491] on tracks-svg-icon at bounding box center [820, 487] width 44 height 13
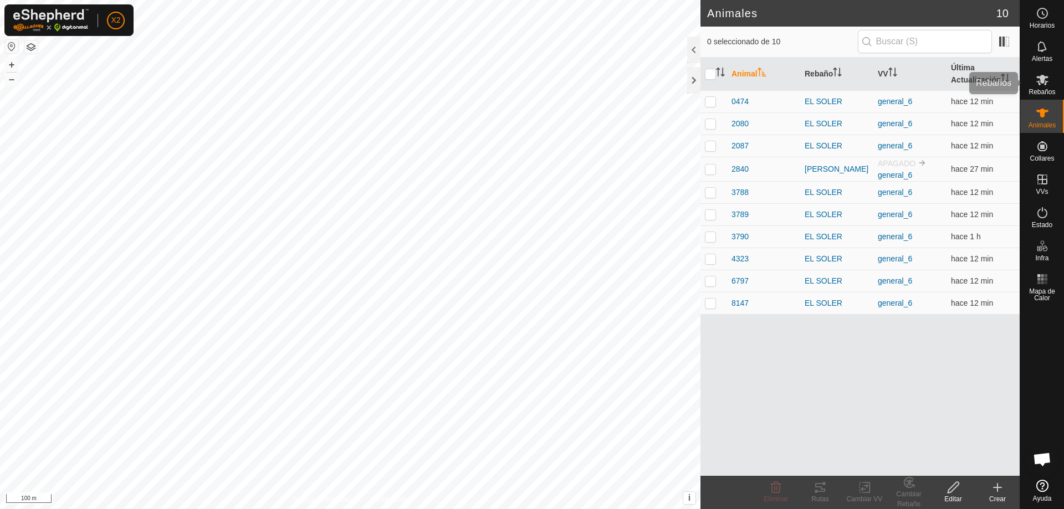
click at [1038, 89] on span "Rebaños" at bounding box center [1042, 92] width 27 height 7
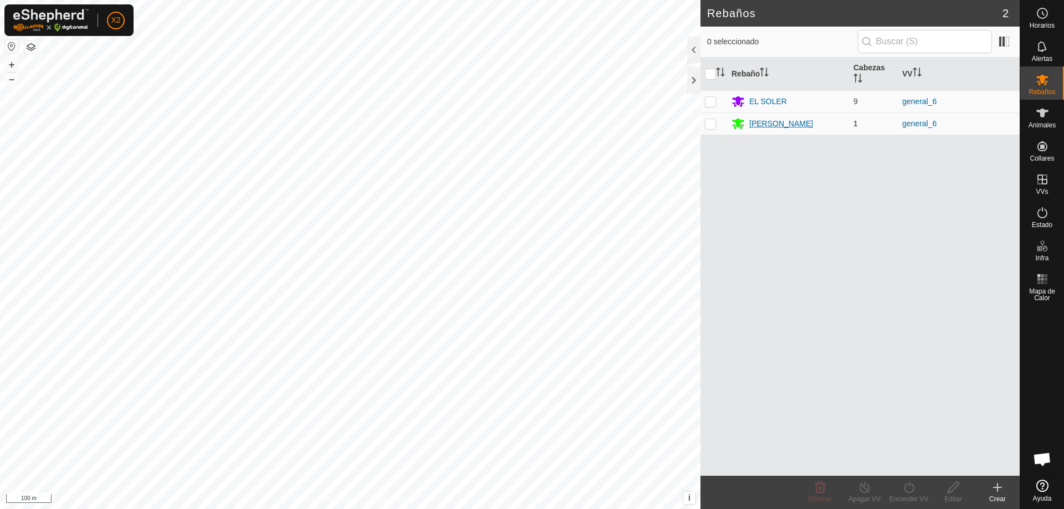
click at [777, 125] on div "[PERSON_NAME]" at bounding box center [781, 124] width 64 height 12
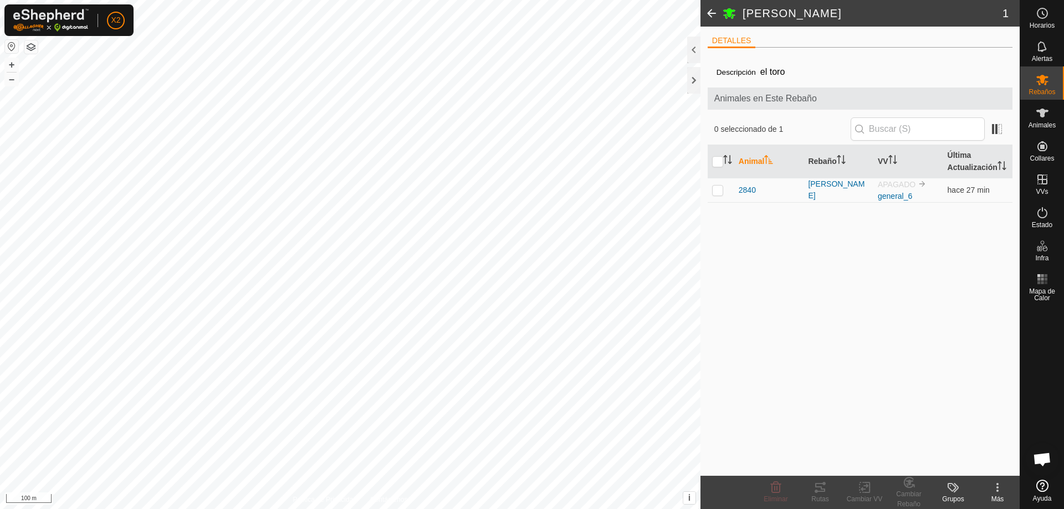
click at [710, 16] on span at bounding box center [712, 13] width 22 height 27
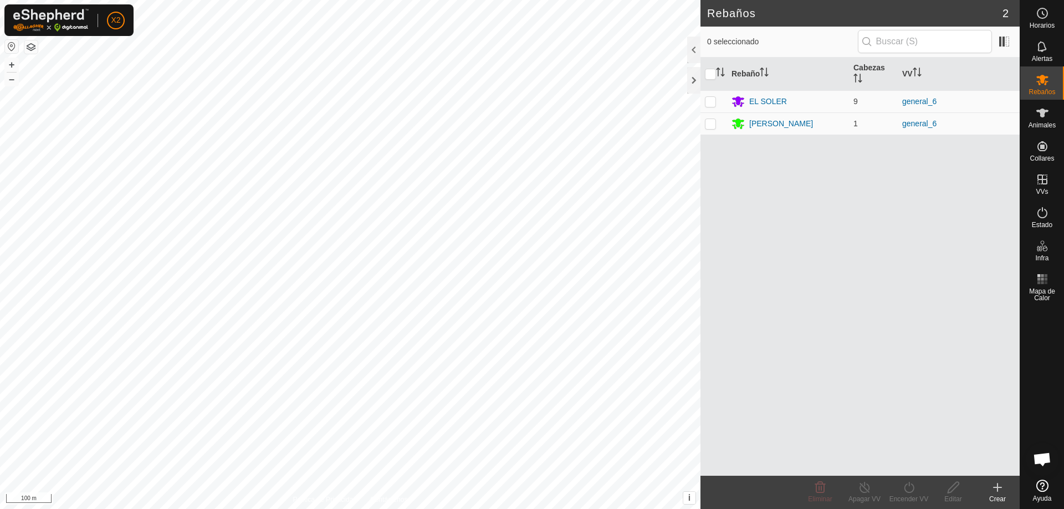
drag, startPoint x: 696, startPoint y: 45, endPoint x: 716, endPoint y: 51, distance: 21.4
click at [696, 45] on div at bounding box center [693, 50] width 13 height 27
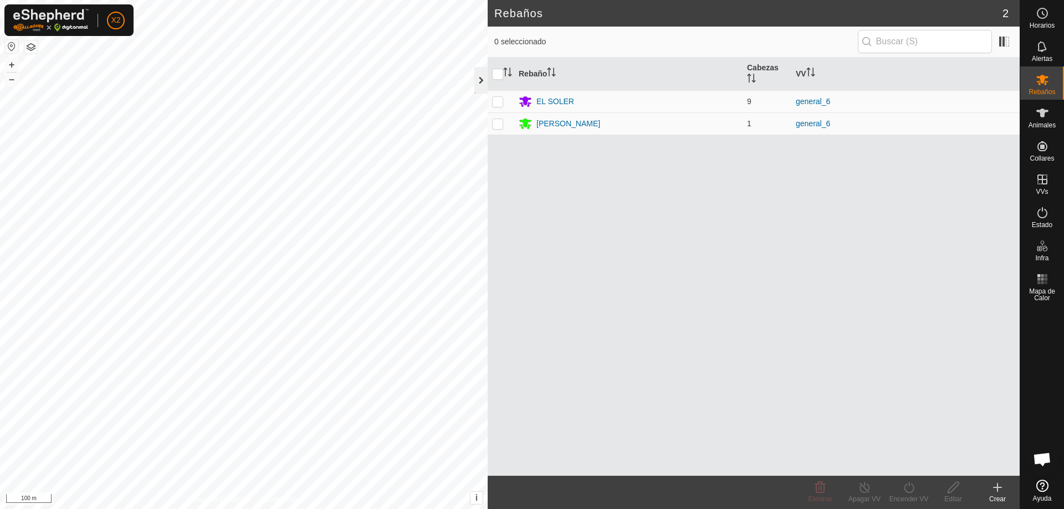
click at [477, 84] on div at bounding box center [481, 80] width 13 height 27
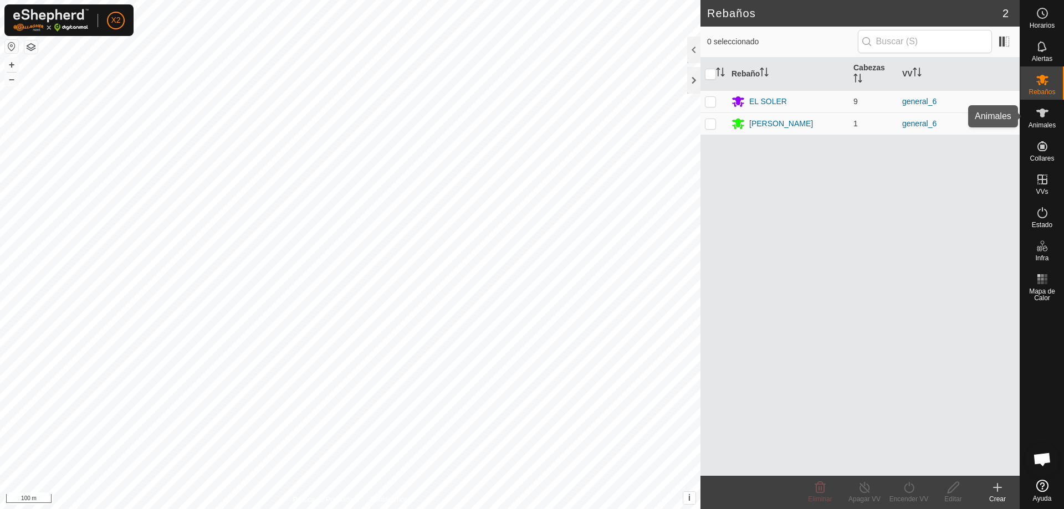
drag, startPoint x: 1044, startPoint y: 113, endPoint x: 1045, endPoint y: 179, distance: 65.4
click at [1044, 114] on icon at bounding box center [1043, 113] width 12 height 9
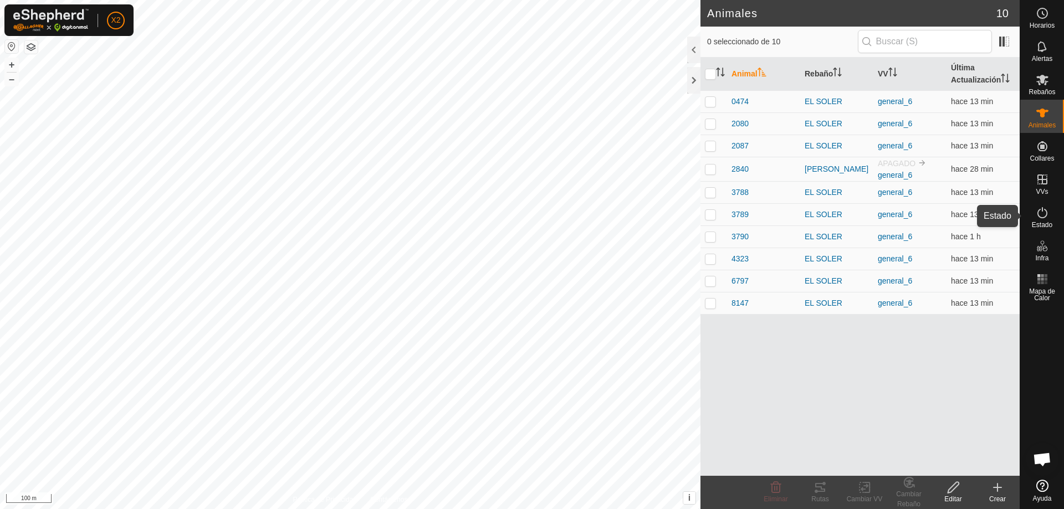
click at [1045, 216] on icon at bounding box center [1042, 212] width 13 height 13
click at [1039, 221] on es-activation-svg-icon at bounding box center [1043, 213] width 20 height 18
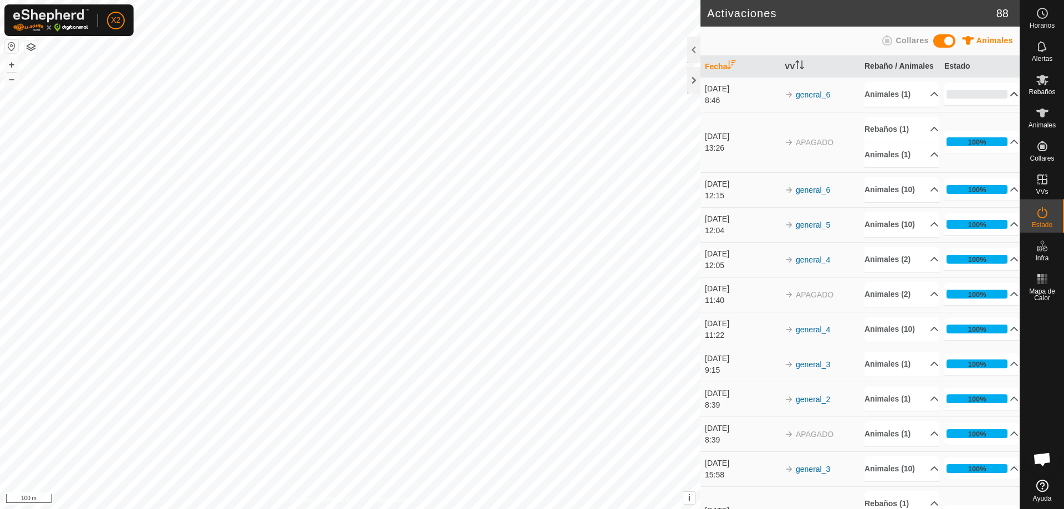
click at [999, 105] on p-accordion-header "0%" at bounding box center [982, 94] width 74 height 22
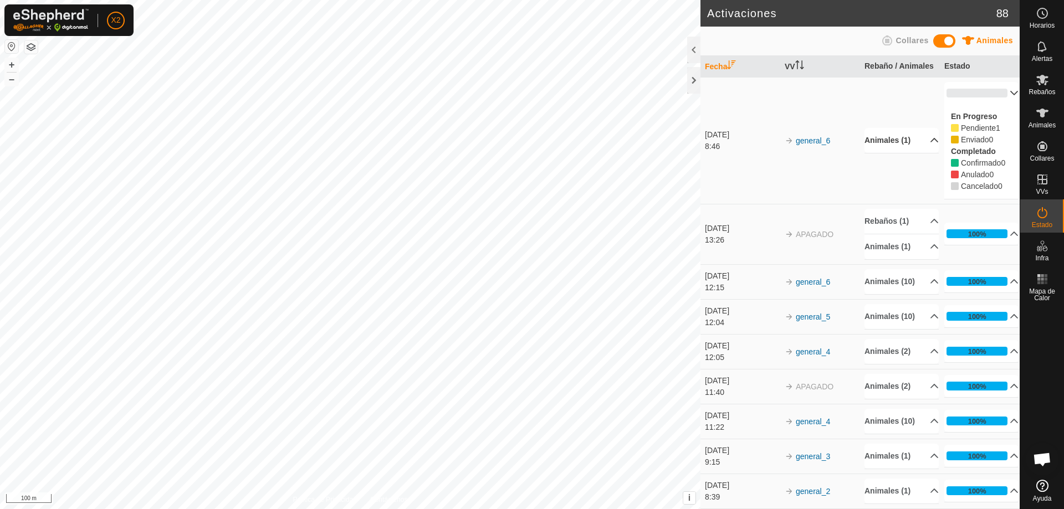
click at [923, 152] on p-accordion-header "Animales (1)" at bounding box center [902, 140] width 74 height 25
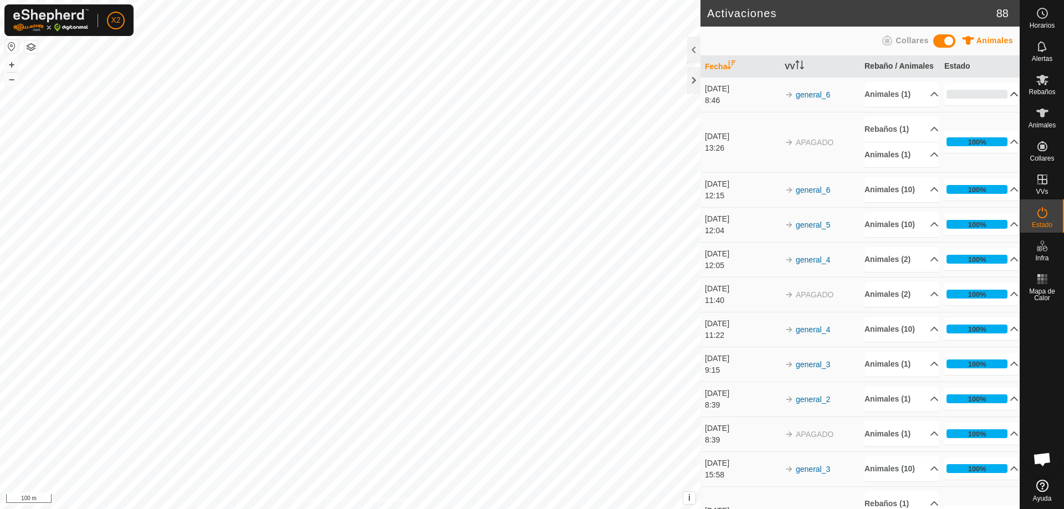
click at [1000, 102] on p-accordion-header "0%" at bounding box center [982, 94] width 74 height 22
click at [1001, 105] on p-accordion-header "0%" at bounding box center [982, 94] width 74 height 22
click at [1053, 115] on div "Animales" at bounding box center [1043, 116] width 44 height 33
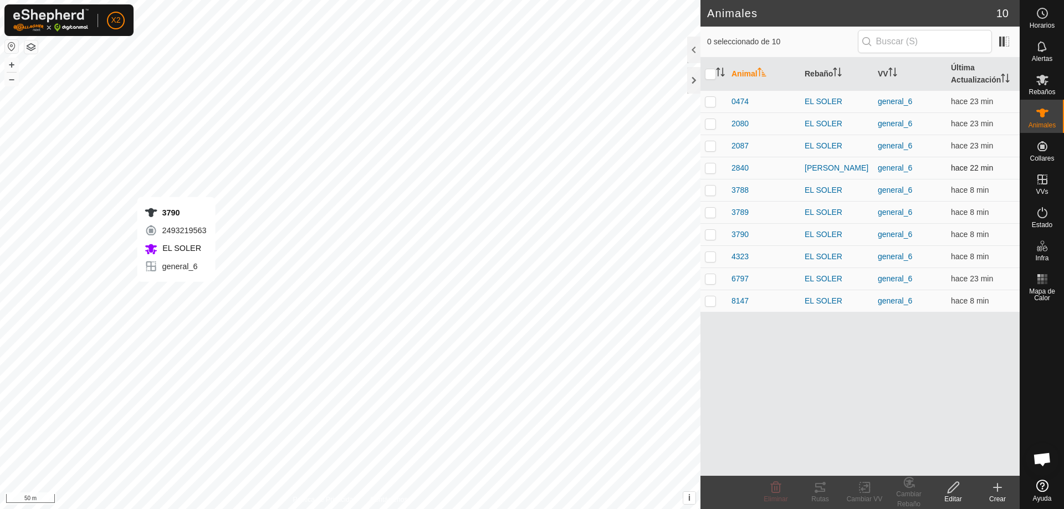
checkbox input "true"
